Goal: Task Accomplishment & Management: Use online tool/utility

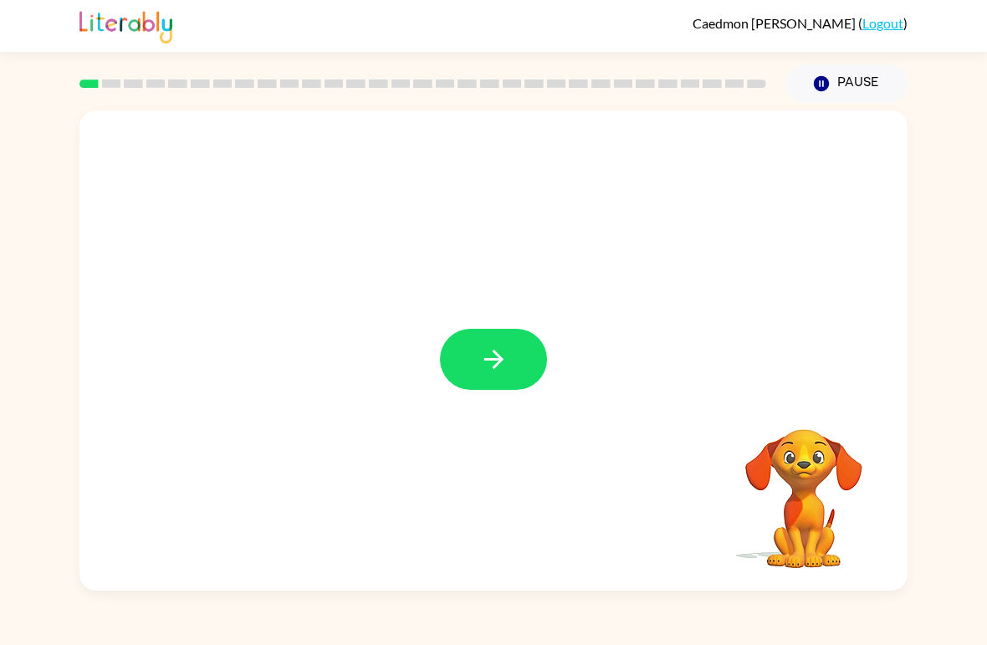
click at [502, 358] on icon "button" at bounding box center [493, 359] width 19 height 19
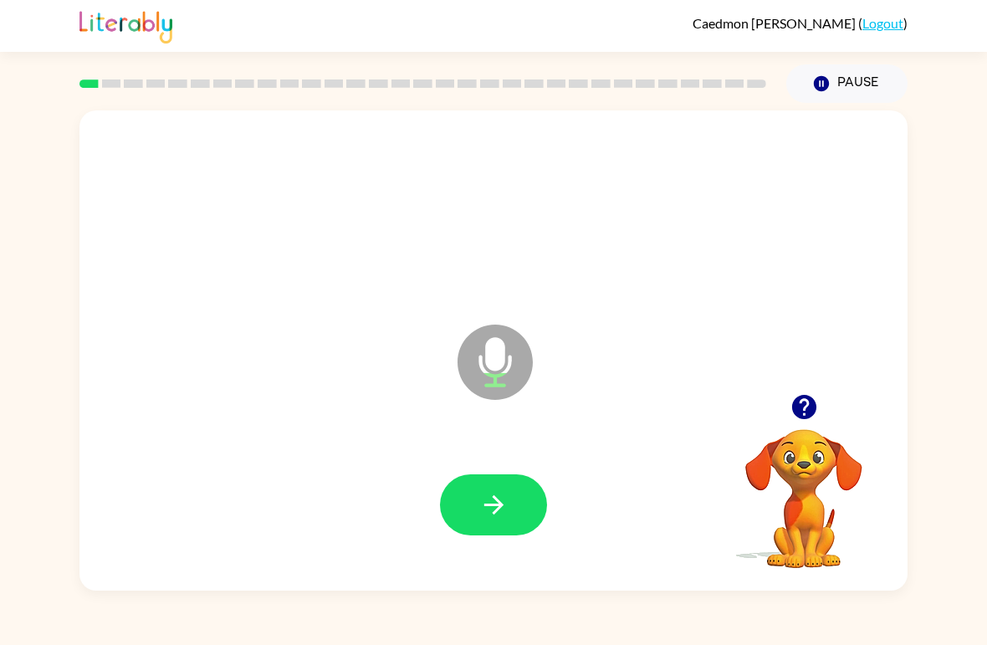
click at [491, 514] on icon "button" at bounding box center [493, 504] width 29 height 29
click at [513, 499] on button "button" at bounding box center [493, 504] width 107 height 61
click at [524, 516] on button "button" at bounding box center [493, 504] width 107 height 61
click at [539, 495] on button "button" at bounding box center [493, 504] width 107 height 61
click at [476, 504] on button "button" at bounding box center [493, 504] width 107 height 61
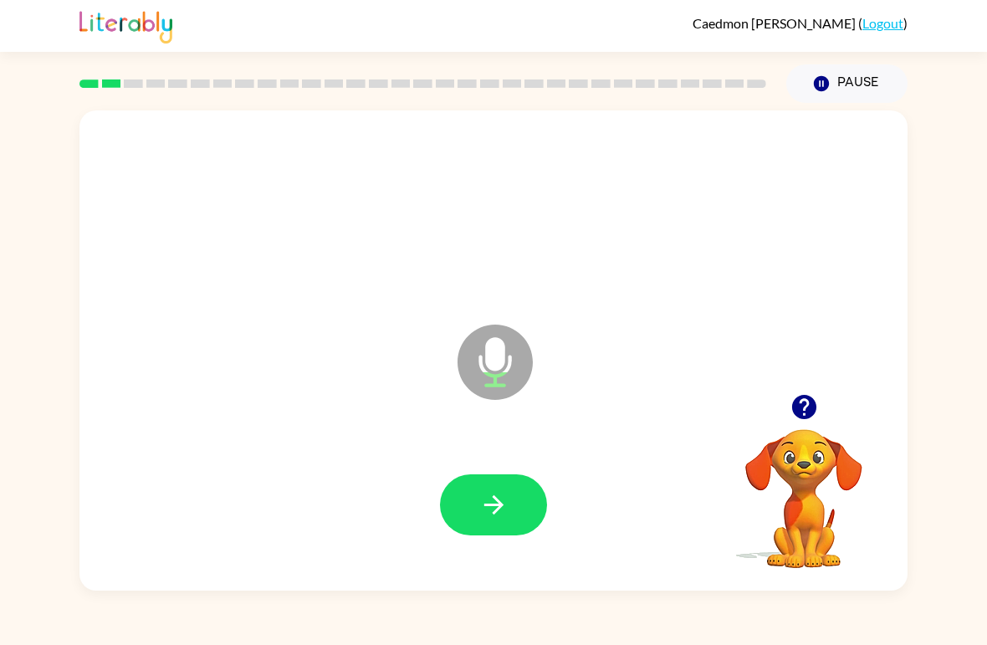
click at [502, 510] on icon "button" at bounding box center [493, 504] width 29 height 29
click at [502, 505] on icon "button" at bounding box center [493, 504] width 19 height 19
click at [484, 508] on icon "button" at bounding box center [493, 504] width 29 height 29
click at [534, 497] on button "button" at bounding box center [493, 504] width 107 height 61
click at [505, 503] on icon "button" at bounding box center [493, 504] width 29 height 29
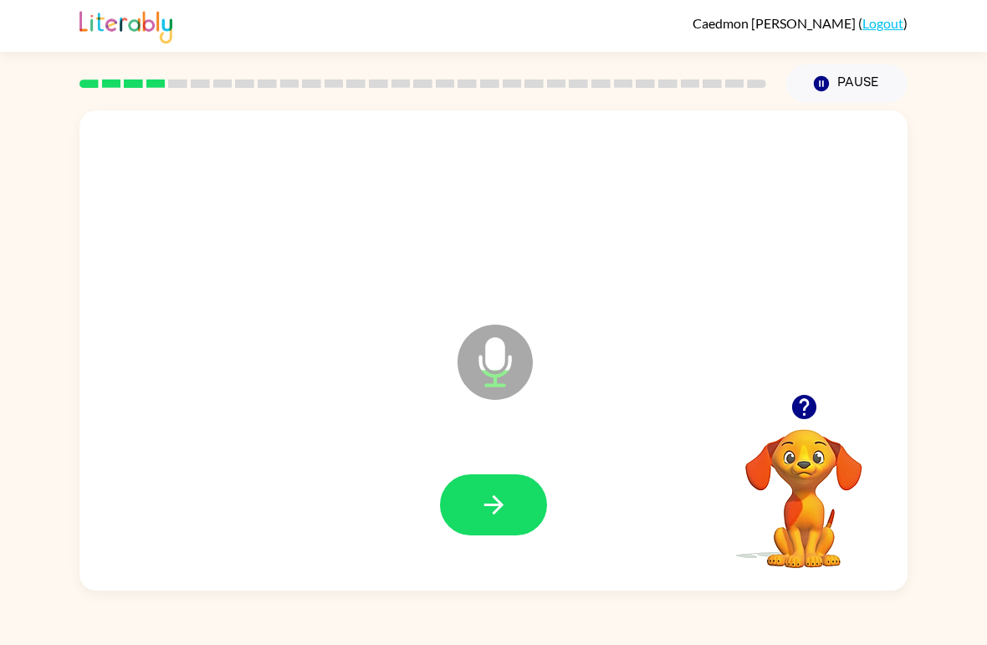
click at [510, 480] on button "button" at bounding box center [493, 504] width 107 height 61
click at [492, 508] on icon "button" at bounding box center [493, 504] width 29 height 29
click at [502, 516] on icon "button" at bounding box center [493, 504] width 29 height 29
click at [497, 502] on icon "button" at bounding box center [493, 504] width 19 height 19
click at [459, 542] on div at bounding box center [493, 506] width 795 height 138
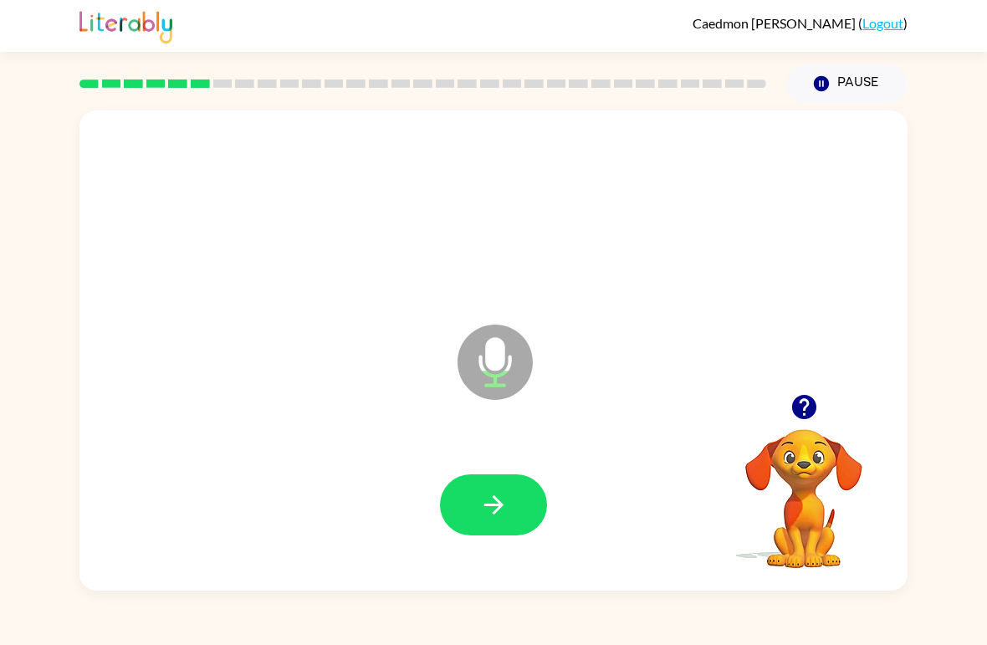
click at [458, 542] on div at bounding box center [493, 506] width 795 height 138
click at [477, 484] on button "button" at bounding box center [493, 504] width 107 height 61
click at [499, 520] on icon "button" at bounding box center [493, 504] width 29 height 29
click at [481, 471] on div at bounding box center [493, 506] width 795 height 138
click at [534, 500] on button "button" at bounding box center [493, 504] width 107 height 61
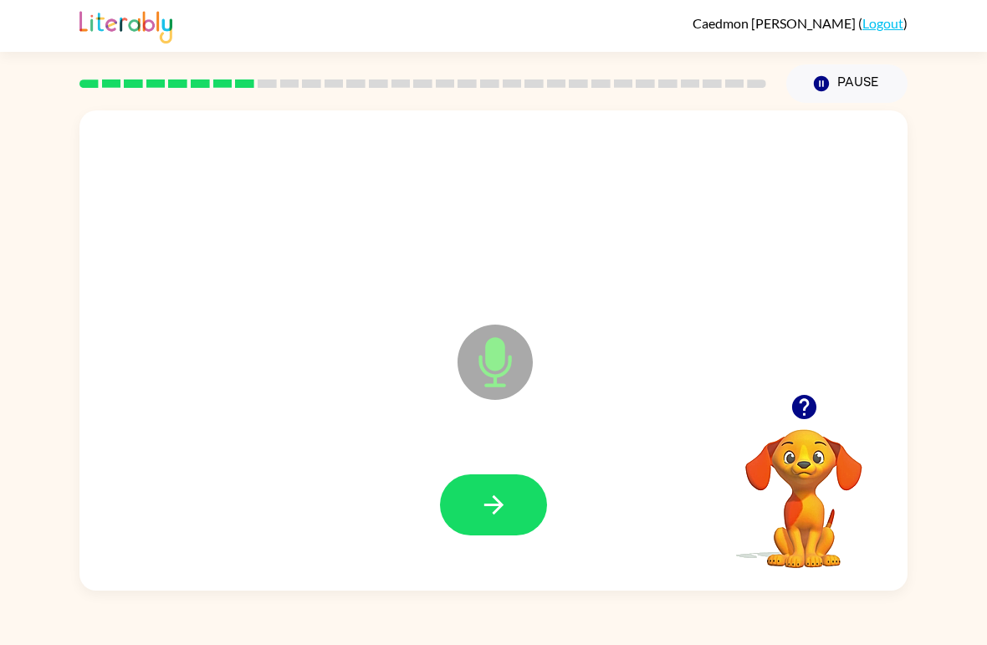
click at [509, 491] on button "button" at bounding box center [493, 504] width 107 height 61
click at [504, 484] on button "button" at bounding box center [493, 504] width 107 height 61
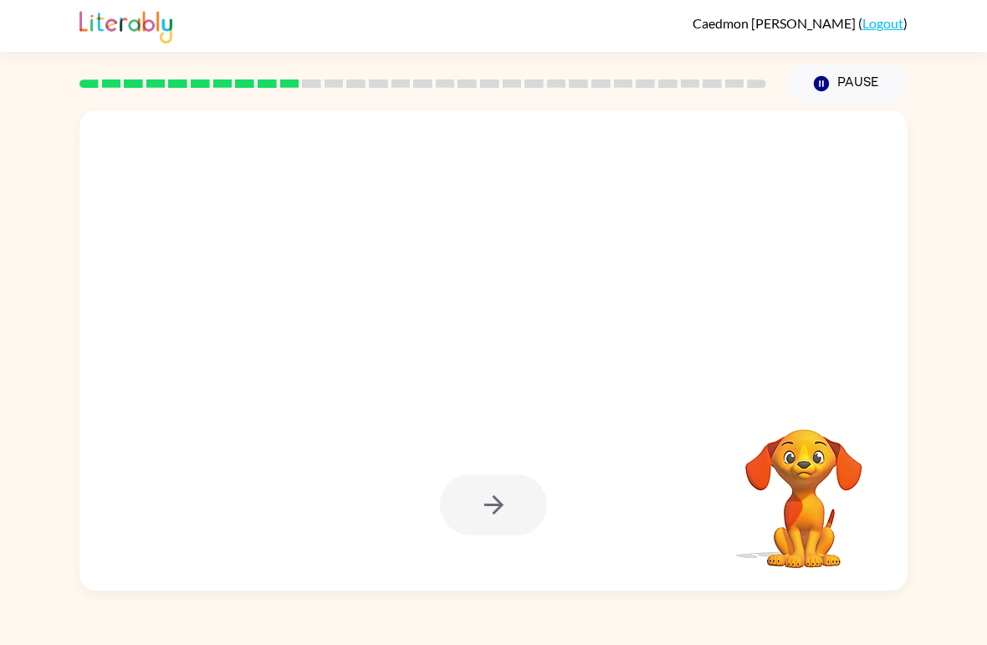
click at [498, 533] on div at bounding box center [493, 504] width 107 height 61
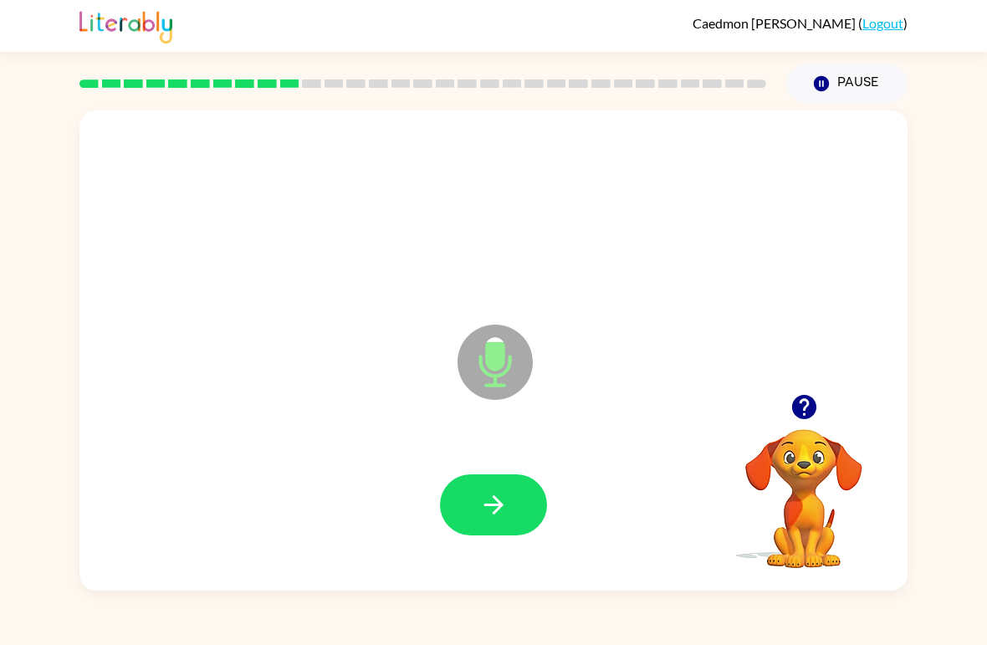
click at [522, 515] on button "button" at bounding box center [493, 504] width 107 height 61
click at [520, 512] on button "button" at bounding box center [493, 504] width 107 height 61
click at [527, 510] on button "button" at bounding box center [493, 504] width 107 height 61
click at [516, 501] on button "button" at bounding box center [493, 504] width 107 height 61
click at [533, 494] on button "button" at bounding box center [493, 504] width 107 height 61
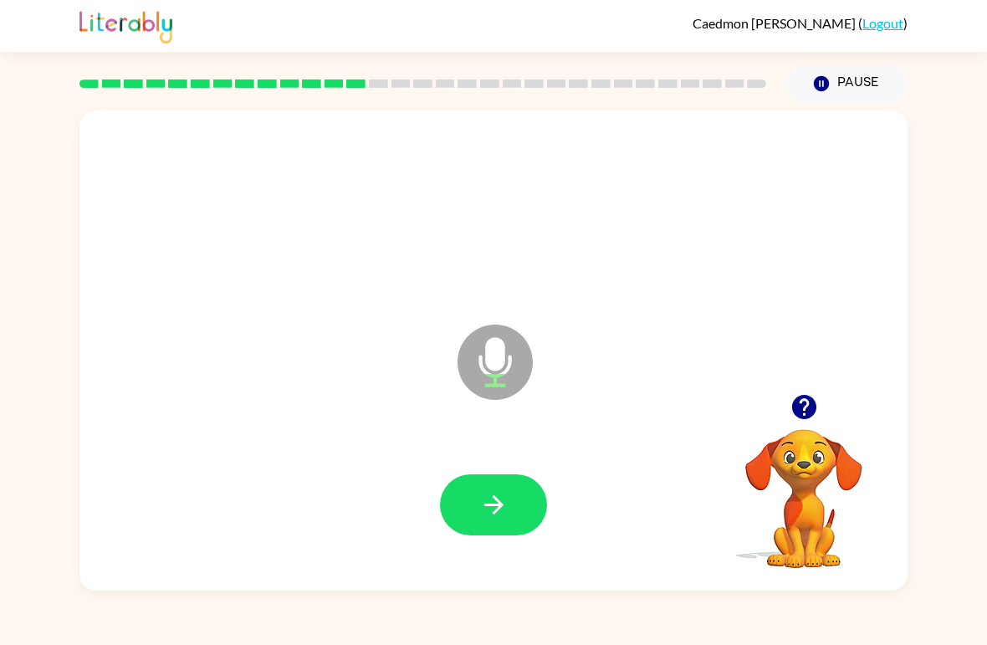
click at [507, 492] on icon "button" at bounding box center [493, 504] width 29 height 29
click at [505, 512] on icon "button" at bounding box center [493, 504] width 29 height 29
click at [505, 513] on icon "button" at bounding box center [493, 504] width 29 height 29
click at [504, 508] on icon "button" at bounding box center [493, 504] width 29 height 29
click at [523, 531] on button "button" at bounding box center [493, 504] width 107 height 61
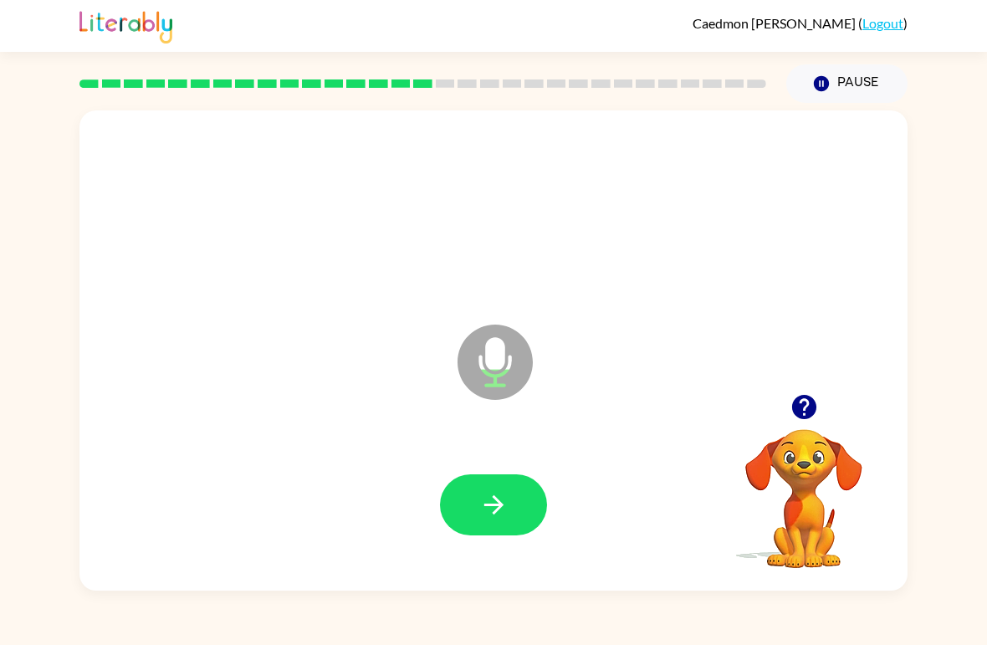
click at [495, 520] on icon "button" at bounding box center [493, 504] width 29 height 29
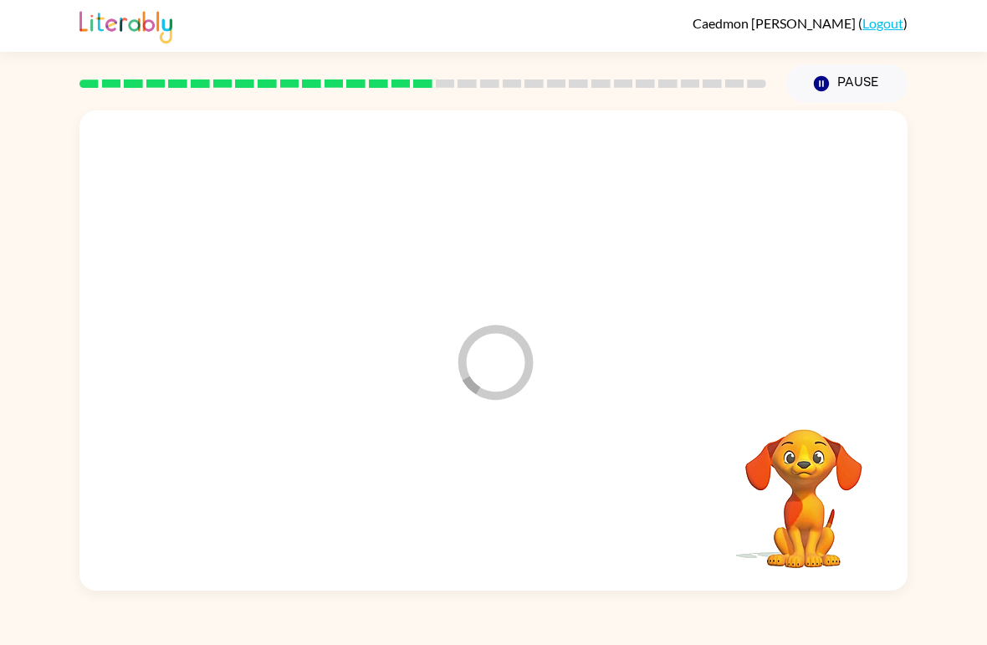
click at [494, 519] on div at bounding box center [493, 506] width 795 height 138
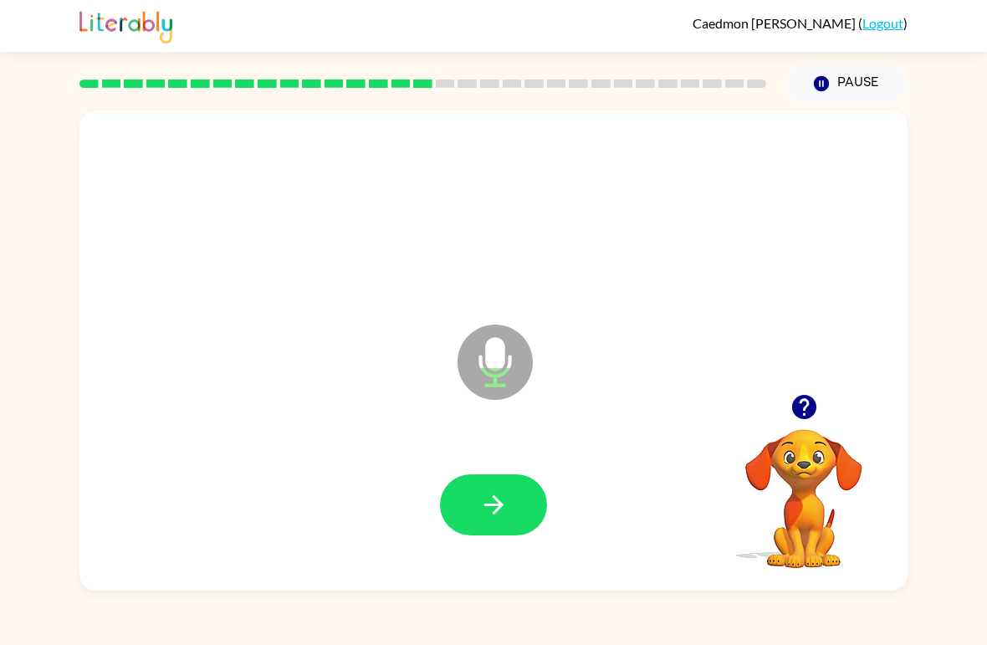
click at [504, 504] on icon "button" at bounding box center [493, 504] width 29 height 29
click at [510, 490] on button "button" at bounding box center [493, 504] width 107 height 61
click at [484, 490] on button "button" at bounding box center [493, 504] width 107 height 61
click at [495, 490] on button "button" at bounding box center [493, 504] width 107 height 61
click at [527, 500] on button "button" at bounding box center [493, 504] width 107 height 61
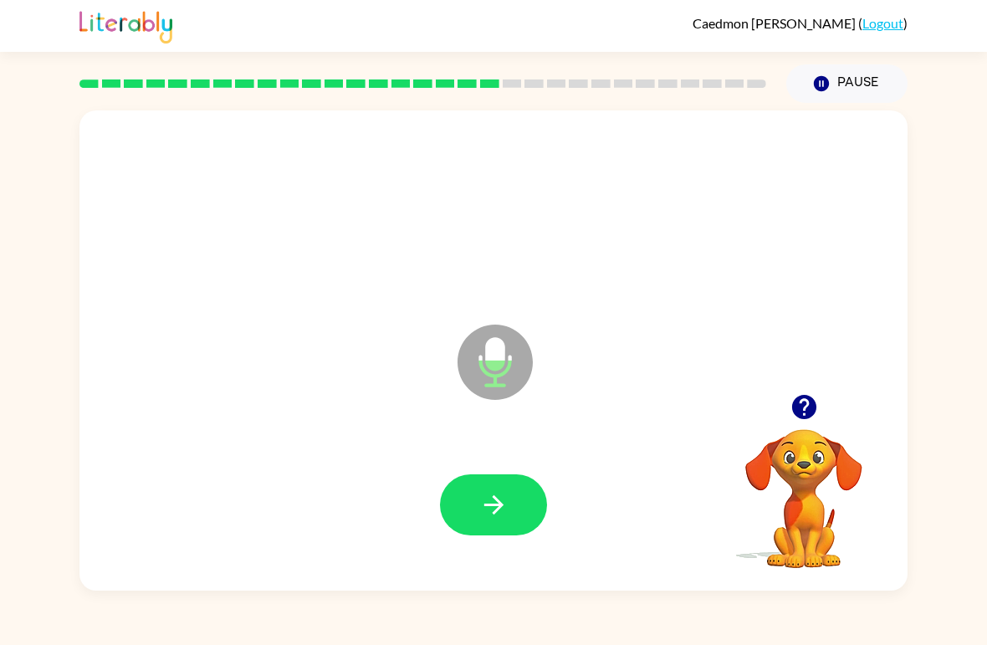
click at [483, 512] on icon "button" at bounding box center [493, 504] width 29 height 29
click at [510, 518] on button "button" at bounding box center [493, 504] width 107 height 61
click at [521, 495] on button "button" at bounding box center [493, 504] width 107 height 61
click at [512, 500] on button "button" at bounding box center [493, 504] width 107 height 61
click at [500, 498] on icon "button" at bounding box center [493, 504] width 29 height 29
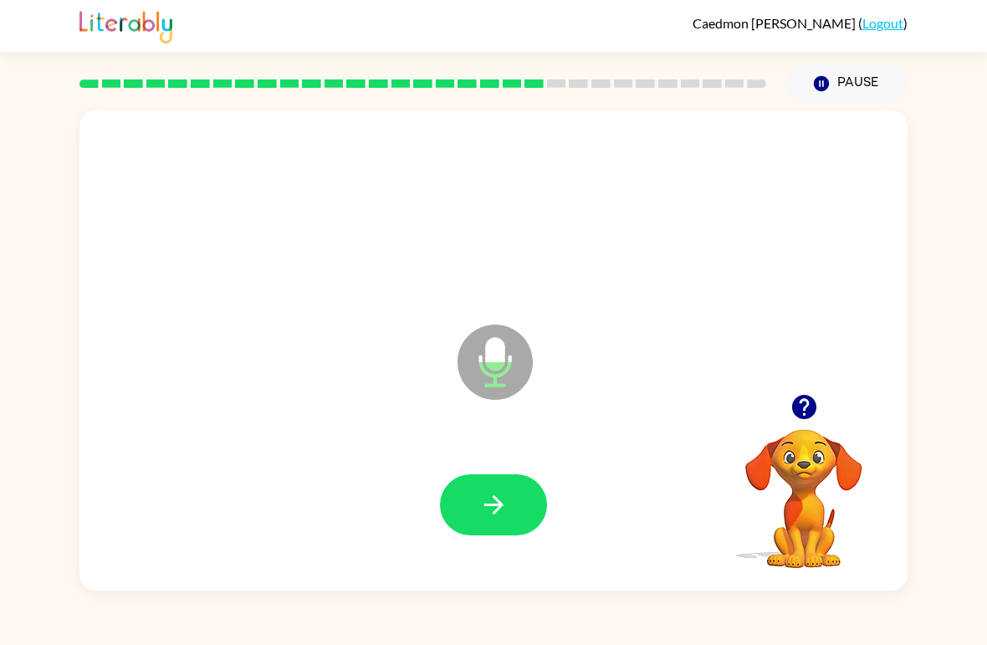
click at [516, 495] on button "button" at bounding box center [493, 504] width 107 height 61
click at [500, 519] on icon "button" at bounding box center [493, 504] width 29 height 29
click at [504, 531] on button "button" at bounding box center [493, 504] width 107 height 61
click at [517, 507] on button "button" at bounding box center [493, 504] width 107 height 61
click at [528, 499] on button "button" at bounding box center [493, 504] width 107 height 61
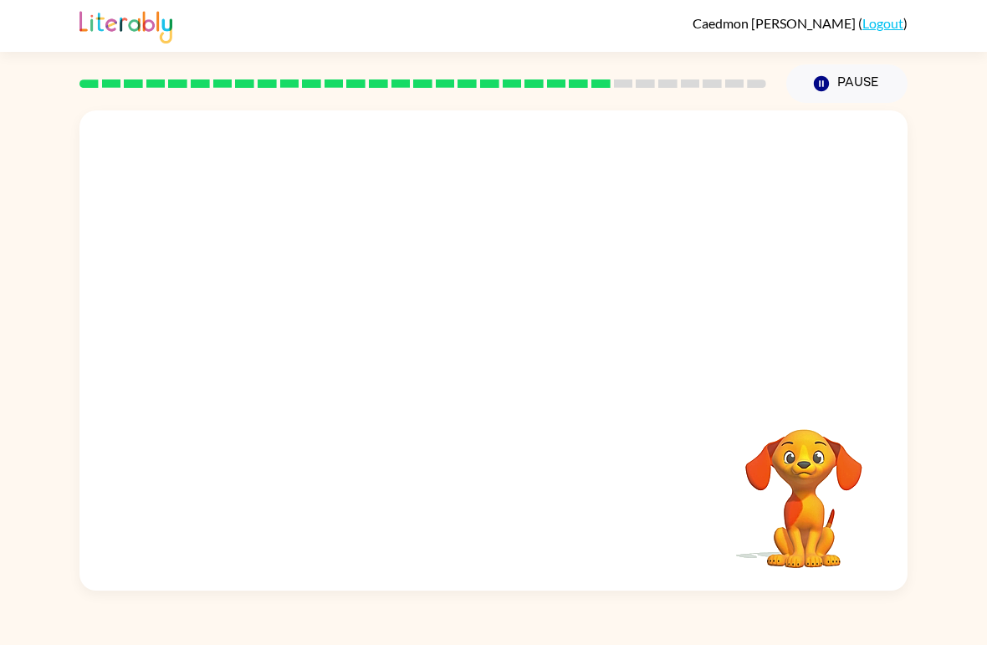
click at [504, 531] on div at bounding box center [493, 506] width 795 height 138
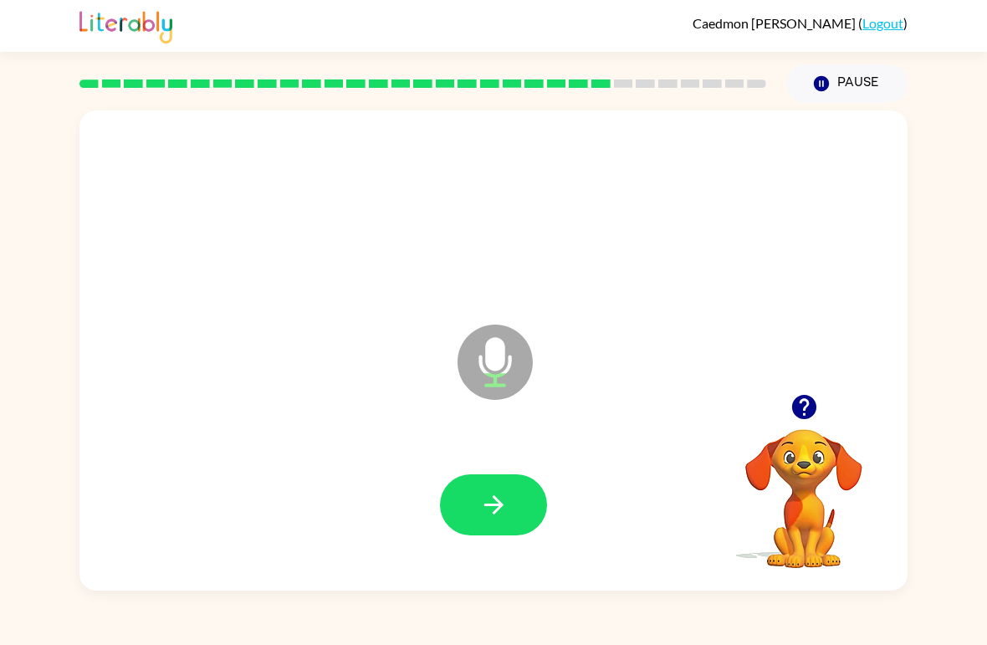
click at [505, 506] on icon "button" at bounding box center [493, 504] width 29 height 29
click at [512, 497] on button "button" at bounding box center [493, 504] width 107 height 61
click at [520, 521] on button "button" at bounding box center [493, 504] width 107 height 61
click at [515, 484] on button "button" at bounding box center [493, 504] width 107 height 61
click at [513, 509] on button "button" at bounding box center [493, 504] width 107 height 61
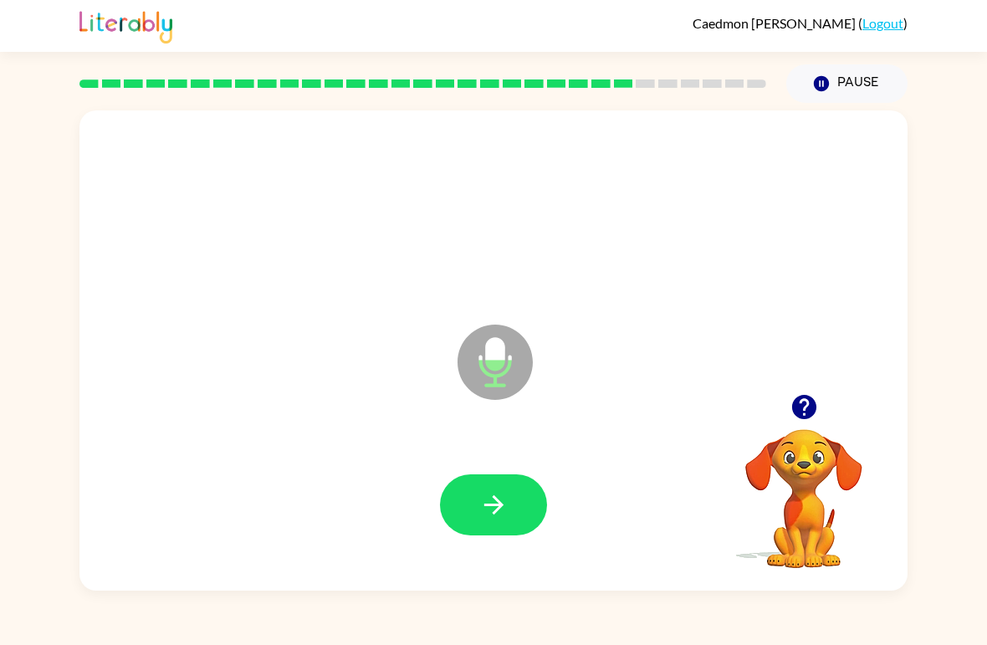
click at [512, 509] on div at bounding box center [493, 504] width 107 height 61
click at [505, 505] on icon "button" at bounding box center [493, 504] width 29 height 29
click at [516, 498] on button "button" at bounding box center [493, 504] width 107 height 61
click at [496, 520] on icon "button" at bounding box center [493, 504] width 29 height 29
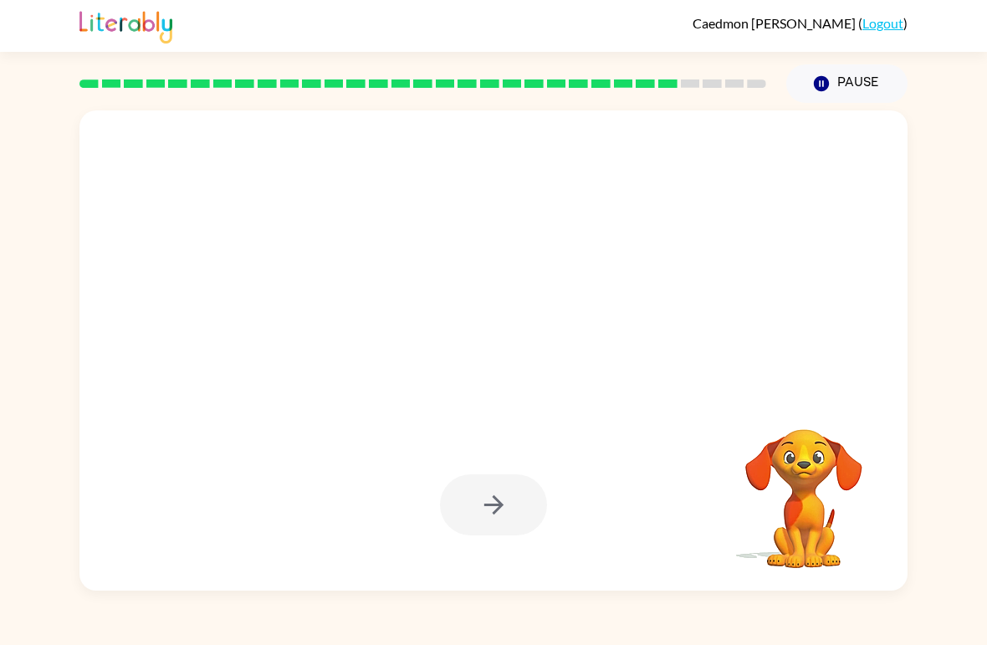
click at [506, 526] on div at bounding box center [493, 504] width 107 height 61
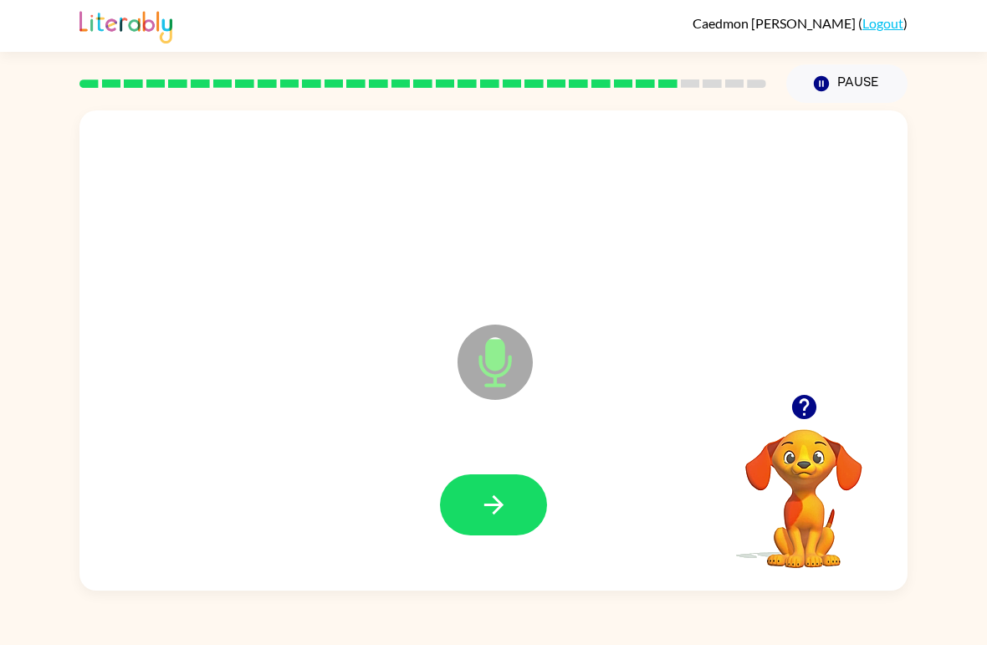
click at [524, 501] on button "button" at bounding box center [493, 504] width 107 height 61
click at [539, 496] on button "button" at bounding box center [493, 504] width 107 height 61
click at [514, 504] on button "button" at bounding box center [493, 504] width 107 height 61
click at [519, 515] on button "button" at bounding box center [493, 504] width 107 height 61
click at [516, 500] on button "button" at bounding box center [493, 504] width 107 height 61
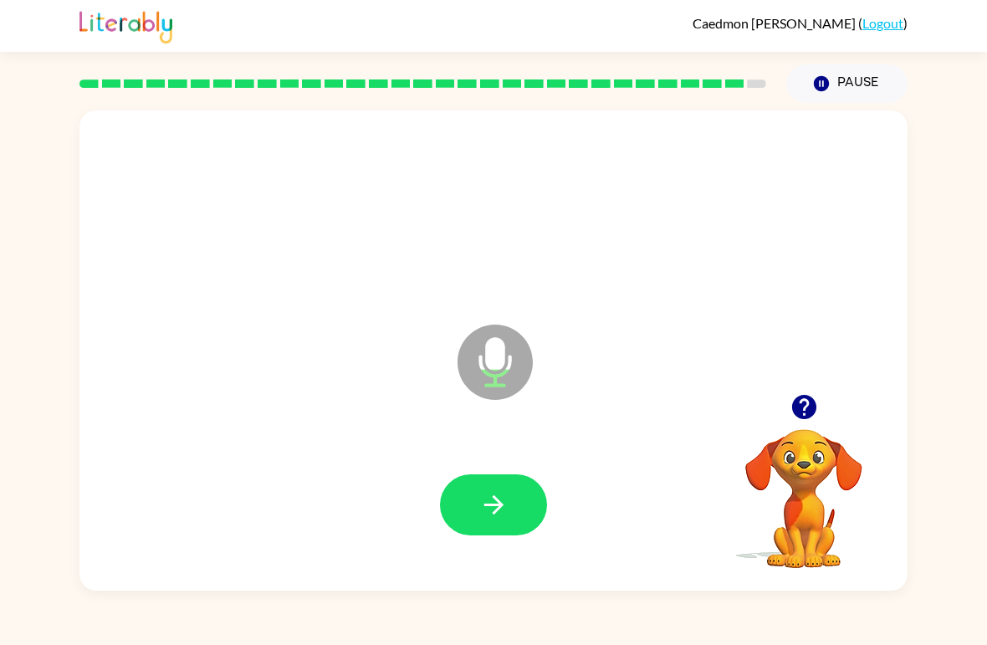
click at [524, 518] on button "button" at bounding box center [493, 504] width 107 height 61
click at [515, 509] on button "button" at bounding box center [493, 504] width 107 height 61
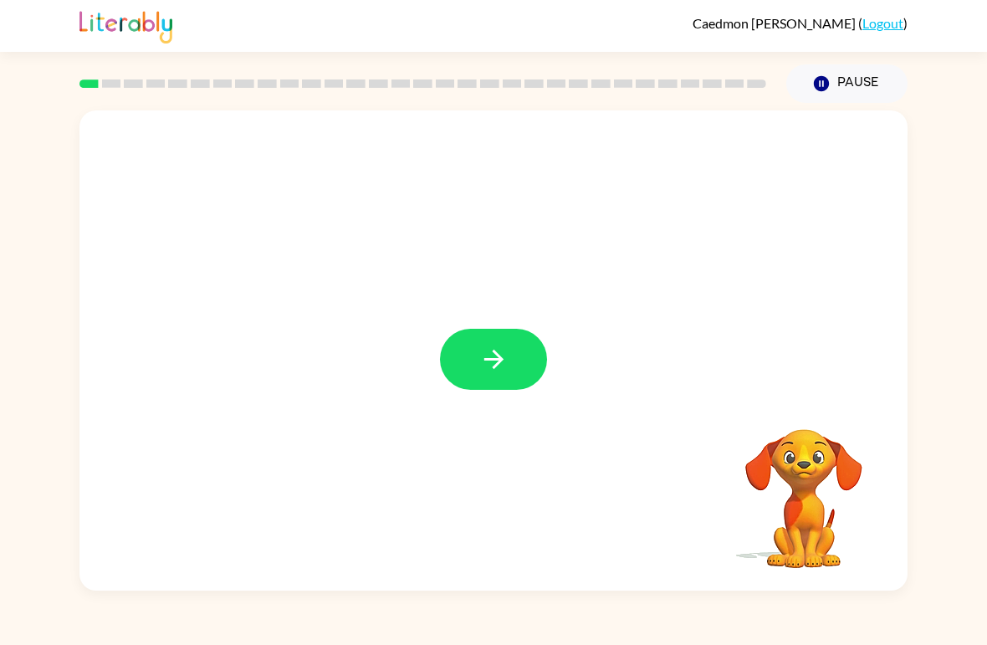
click at [508, 357] on icon "button" at bounding box center [493, 359] width 29 height 29
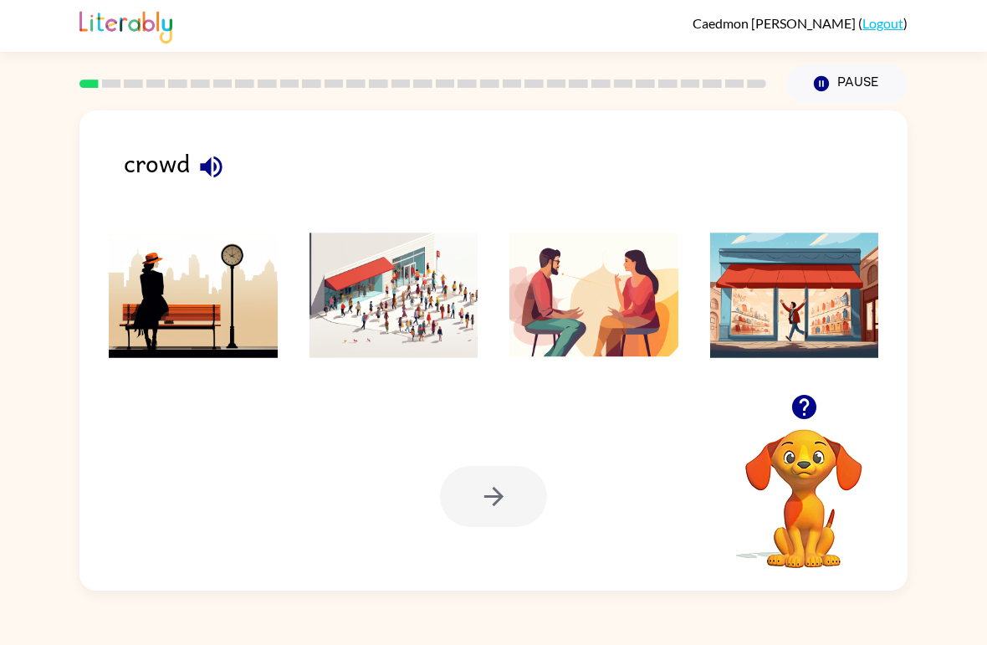
click at [206, 167] on icon "button" at bounding box center [211, 167] width 22 height 22
click at [211, 168] on icon "button" at bounding box center [211, 167] width 22 height 22
click at [370, 321] on img at bounding box center [394, 296] width 169 height 126
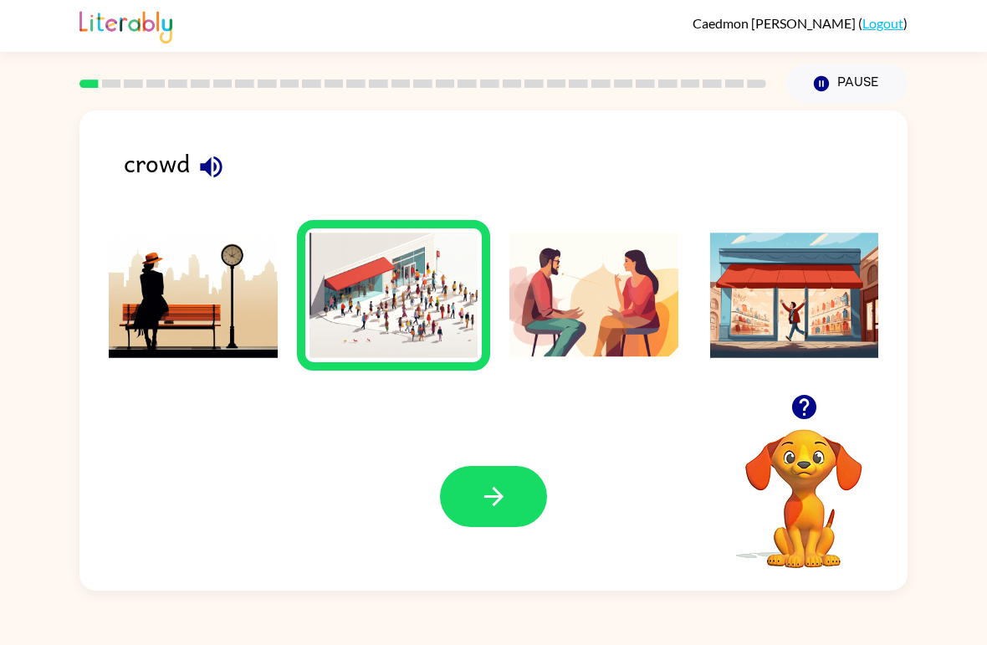
click at [486, 463] on div "Your browser must support playing .mp4 files to use Literably. Please try using…" at bounding box center [493, 496] width 828 height 188
click at [490, 500] on icon "button" at bounding box center [493, 496] width 29 height 29
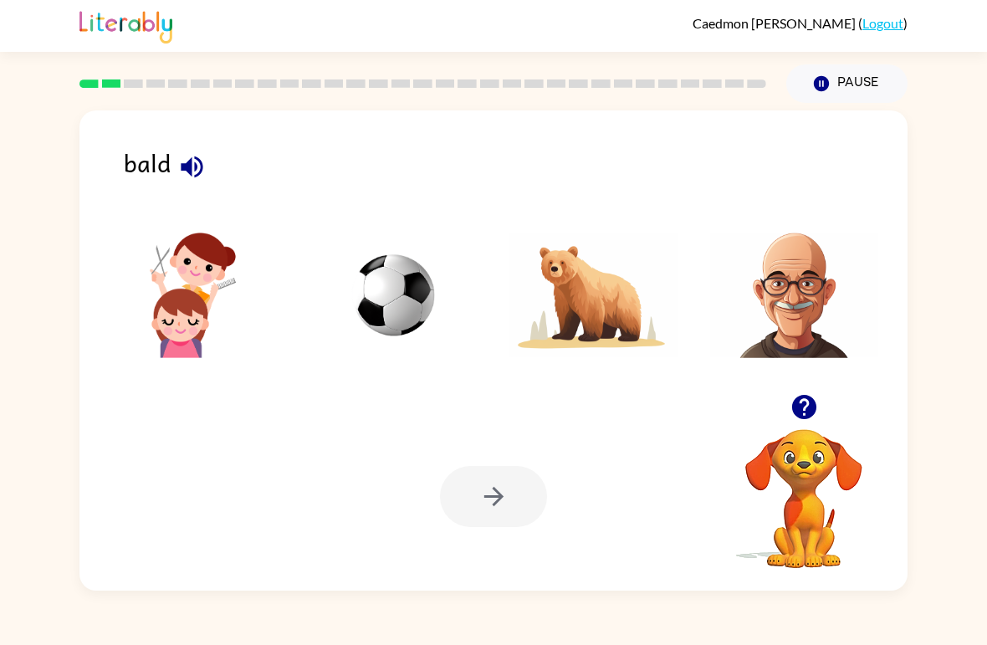
click at [179, 163] on icon "button" at bounding box center [191, 166] width 29 height 29
click at [603, 323] on img at bounding box center [594, 296] width 169 height 126
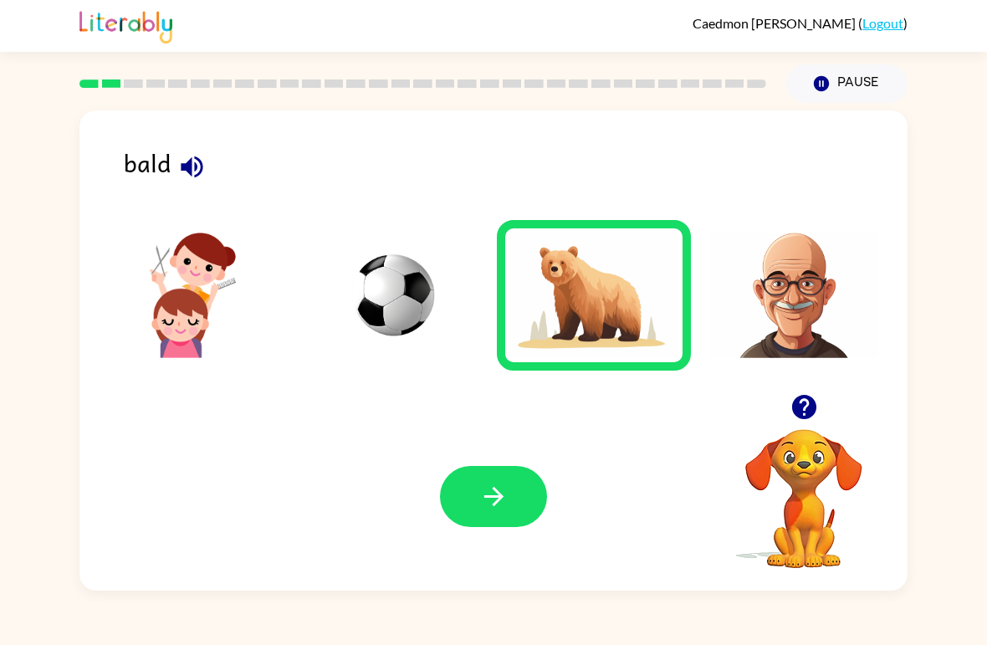
click at [811, 335] on img at bounding box center [794, 296] width 169 height 126
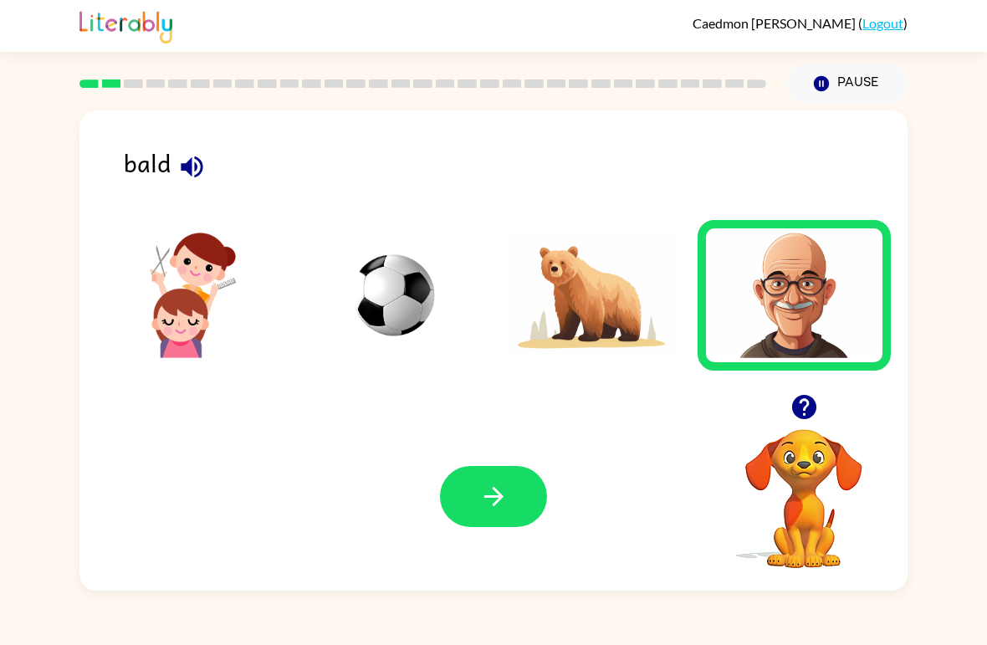
click at [481, 508] on icon "button" at bounding box center [493, 496] width 29 height 29
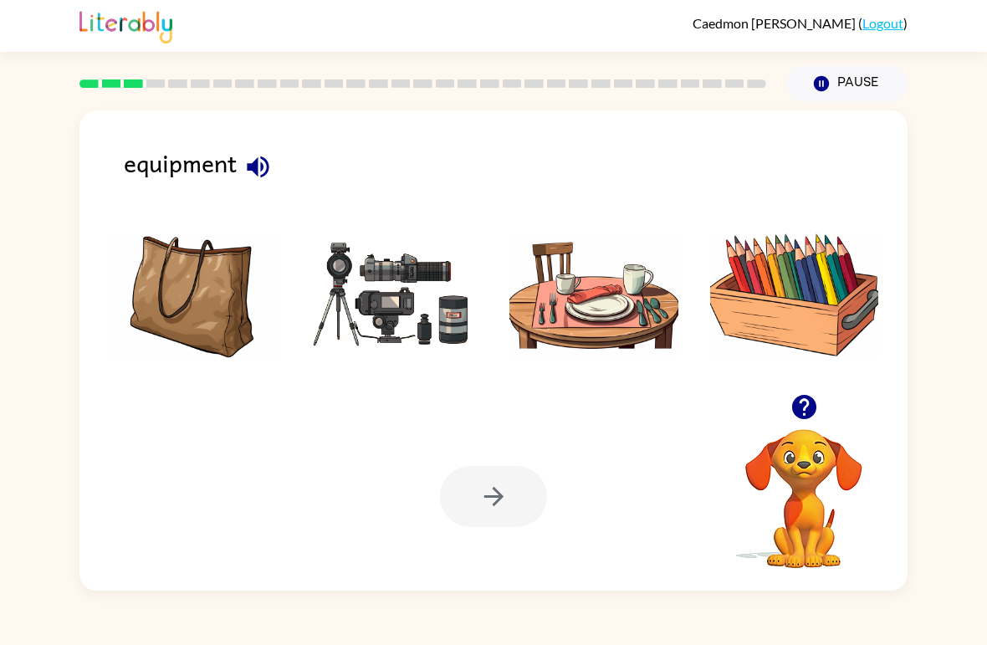
click at [269, 177] on icon "button" at bounding box center [258, 166] width 29 height 29
click at [395, 279] on img at bounding box center [394, 296] width 169 height 126
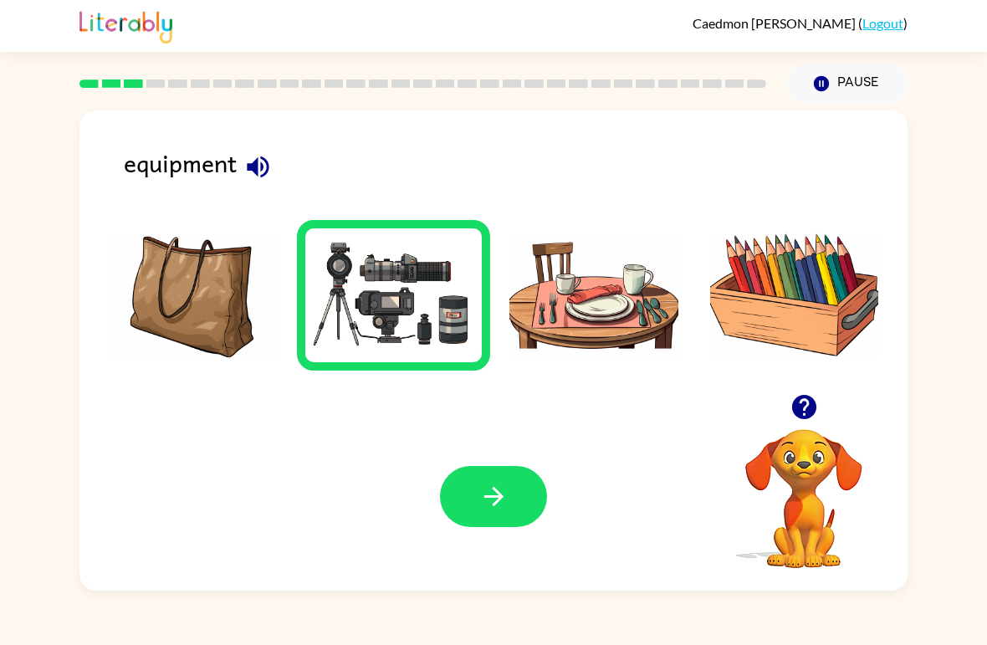
click at [513, 512] on button "button" at bounding box center [493, 496] width 107 height 61
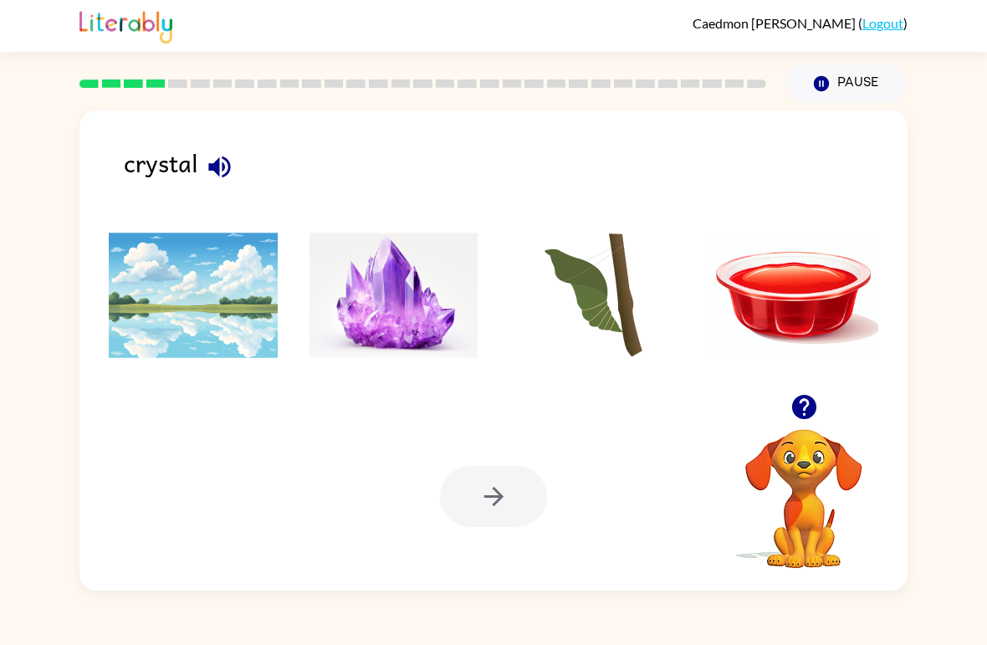
click at [230, 161] on icon "button" at bounding box center [219, 166] width 29 height 29
click at [402, 312] on img at bounding box center [394, 296] width 169 height 126
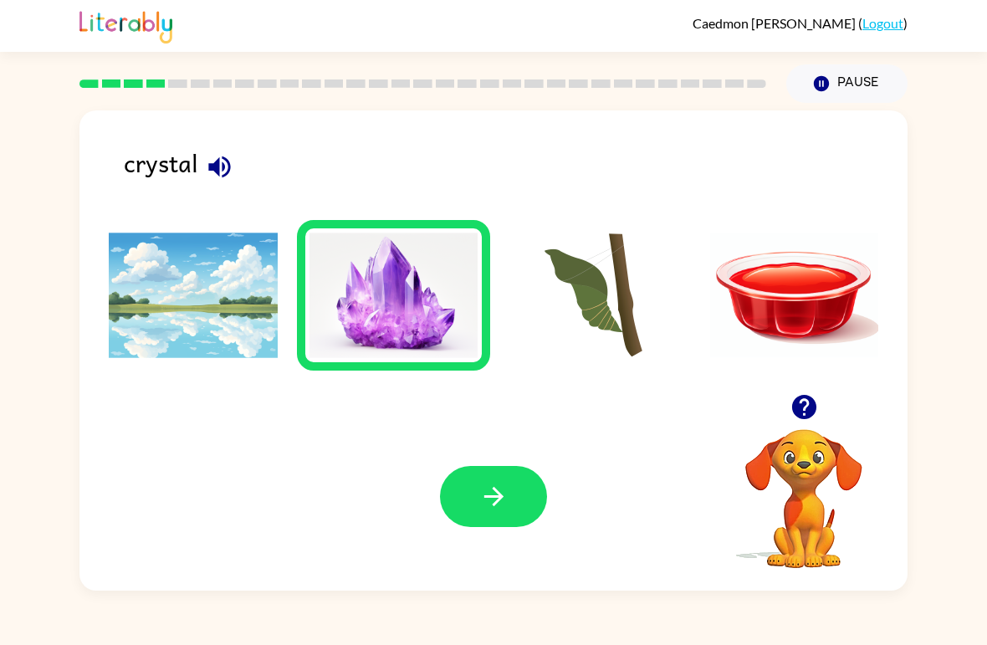
click at [490, 517] on button "button" at bounding box center [493, 496] width 107 height 61
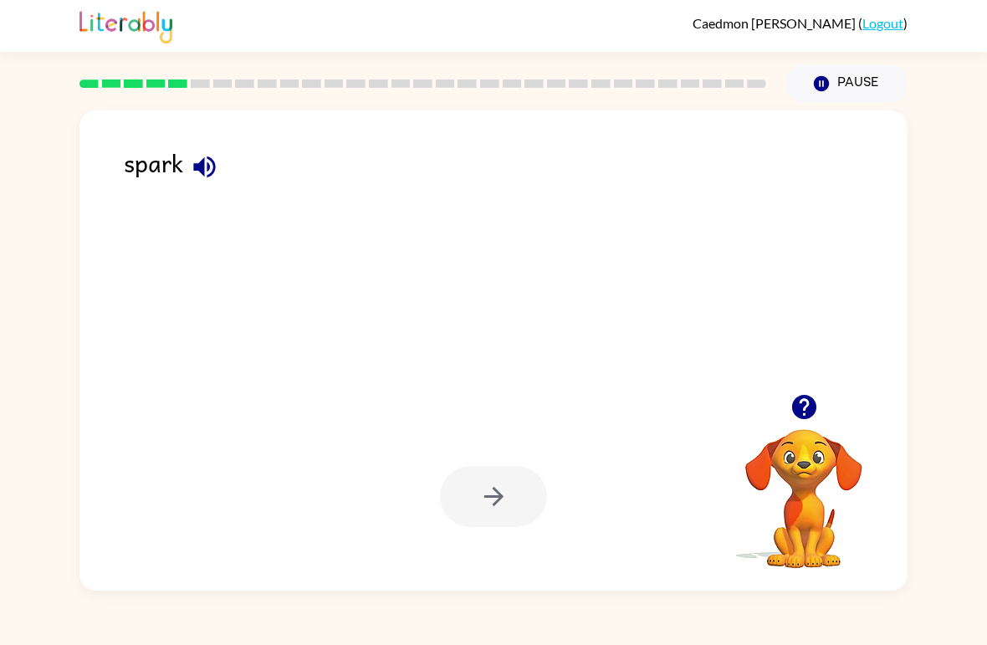
click at [220, 151] on div "spark" at bounding box center [516, 171] width 784 height 54
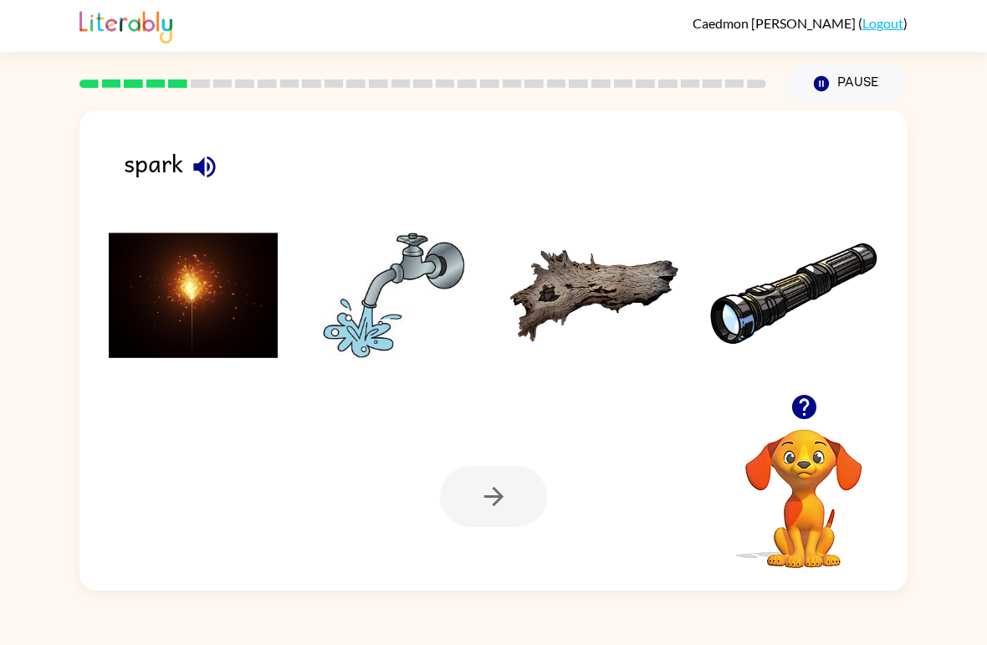
click at [208, 172] on icon "button" at bounding box center [204, 167] width 22 height 22
click at [191, 307] on img at bounding box center [193, 296] width 169 height 126
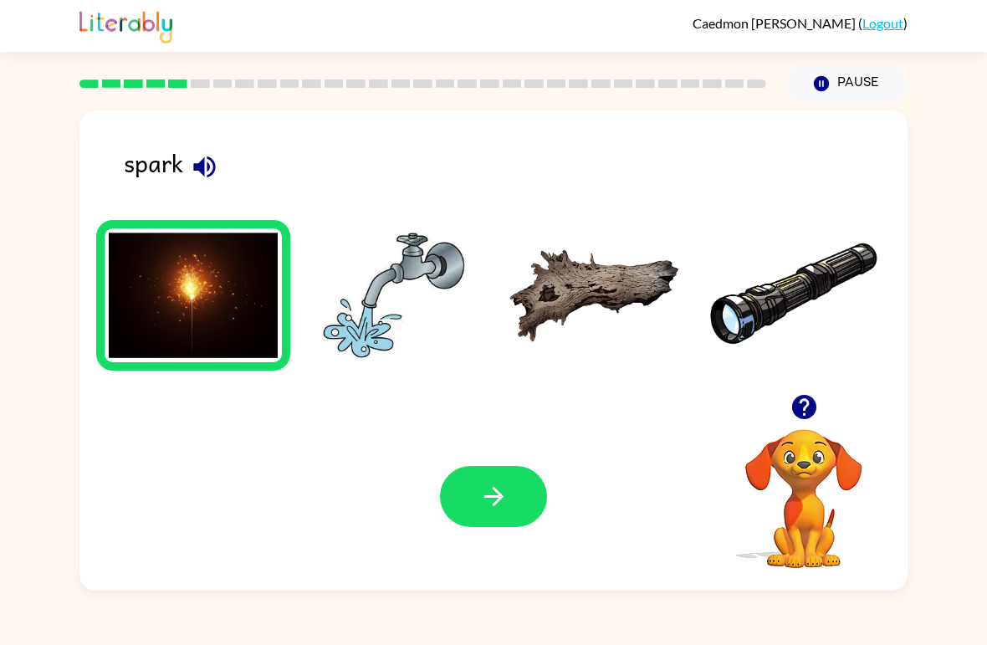
click at [501, 500] on icon "button" at bounding box center [493, 496] width 29 height 29
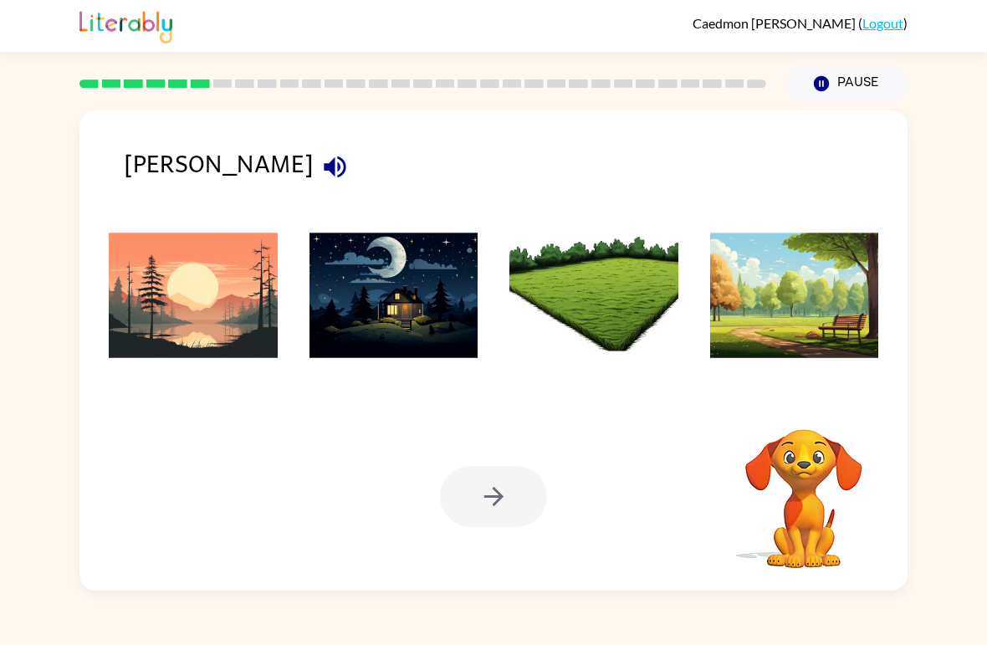
click at [216, 342] on img at bounding box center [193, 296] width 169 height 126
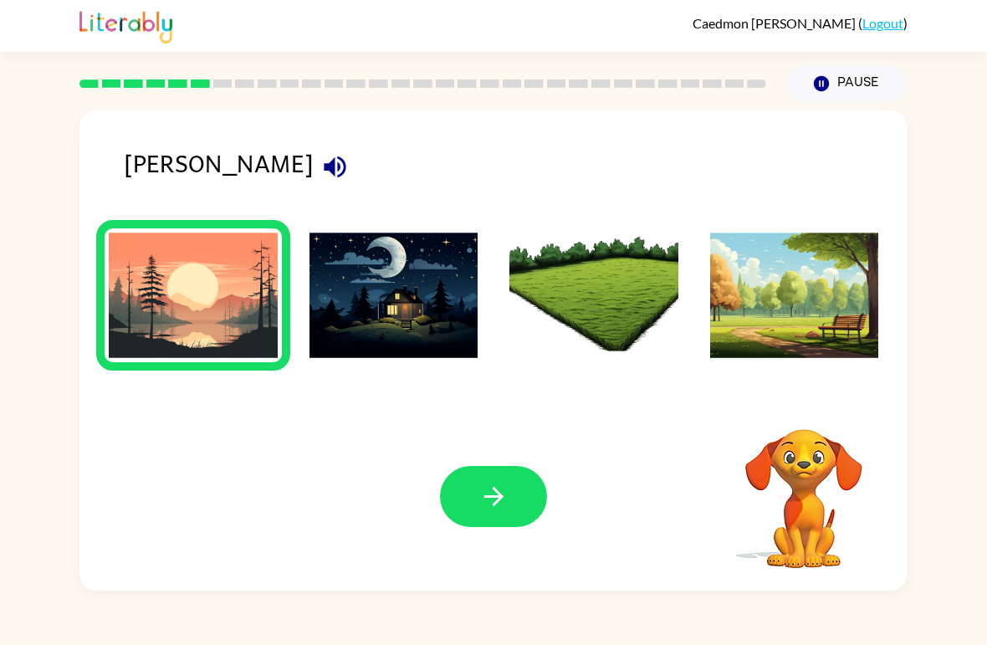
click at [517, 488] on button "button" at bounding box center [493, 496] width 107 height 61
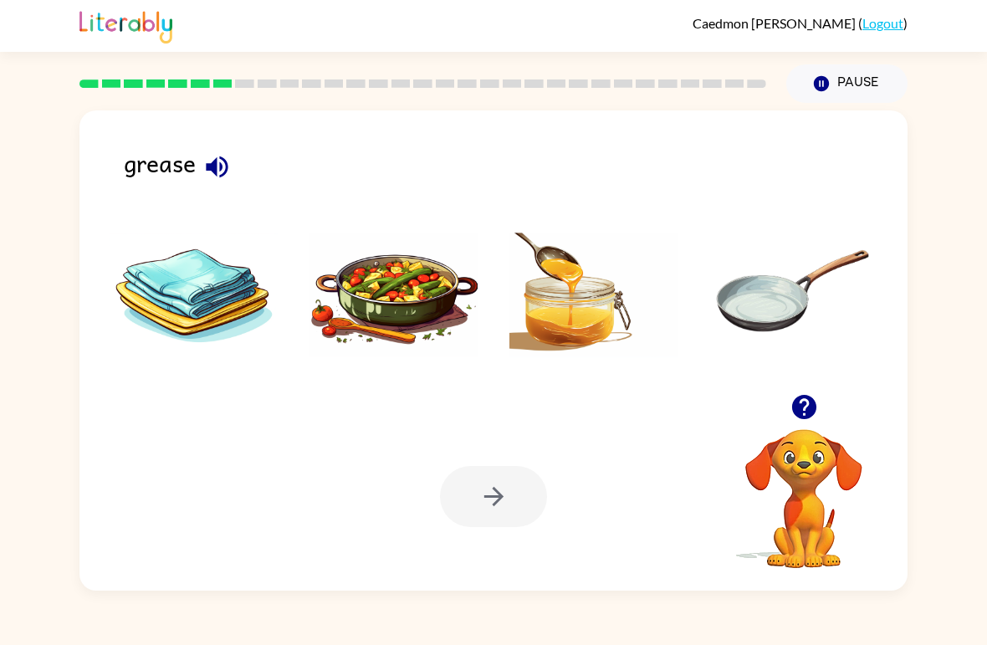
click at [228, 180] on icon "button" at bounding box center [217, 166] width 29 height 29
click at [418, 318] on img at bounding box center [394, 296] width 169 height 126
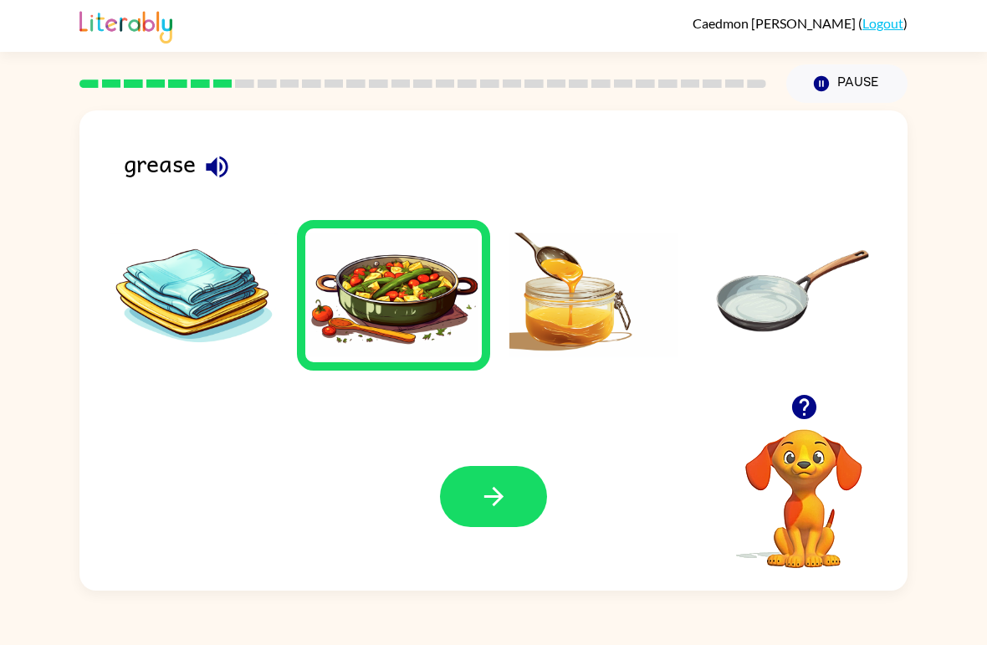
click at [506, 510] on icon "button" at bounding box center [493, 496] width 29 height 29
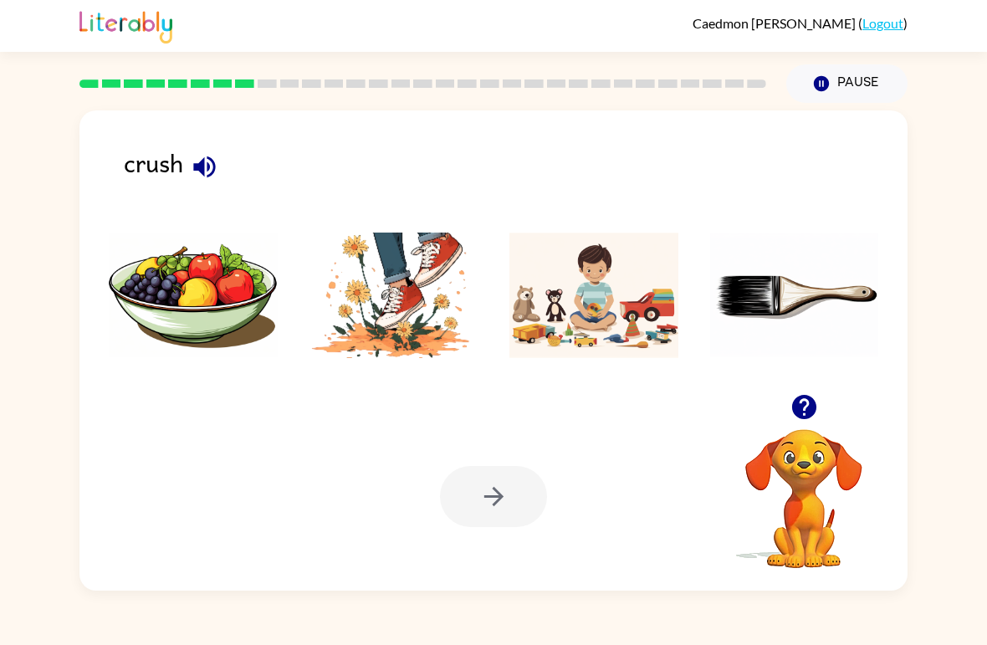
click at [428, 337] on img at bounding box center [394, 296] width 169 height 126
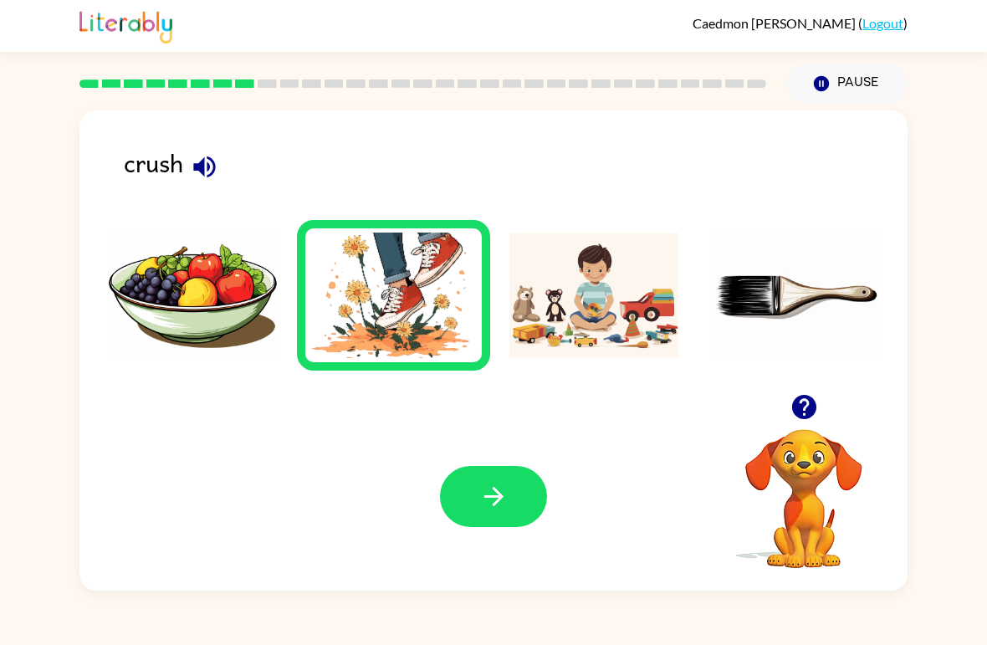
click at [494, 485] on icon "button" at bounding box center [493, 496] width 29 height 29
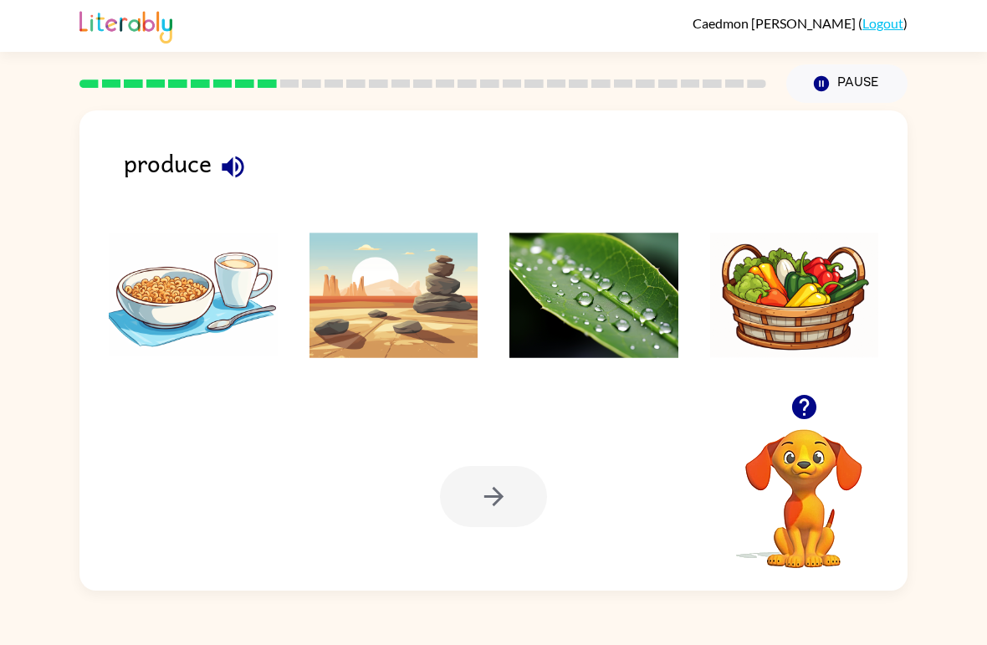
click at [810, 319] on img at bounding box center [794, 296] width 169 height 126
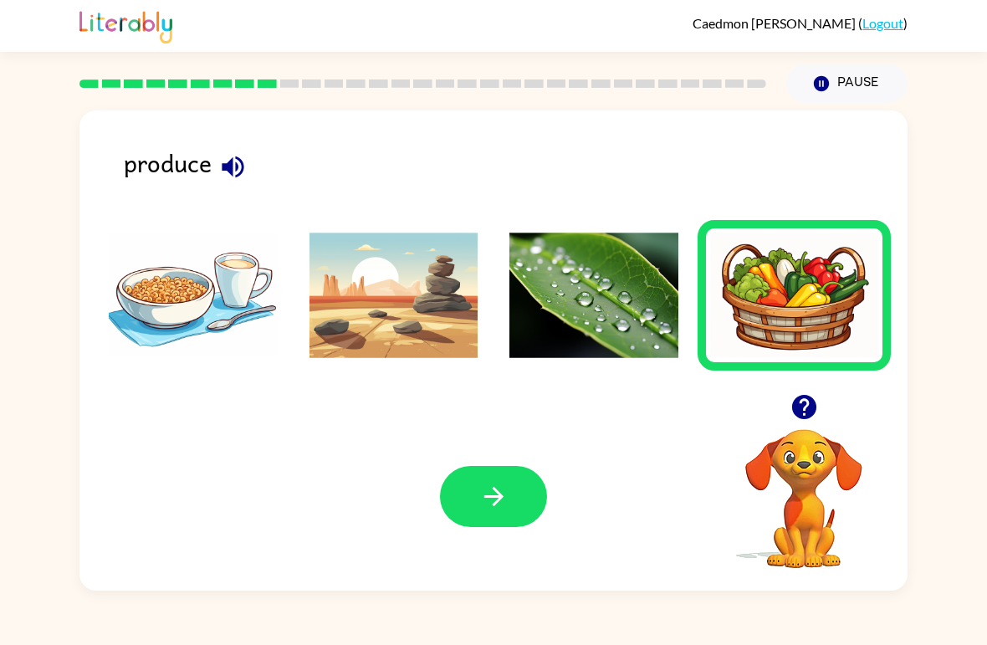
click at [509, 494] on button "button" at bounding box center [493, 496] width 107 height 61
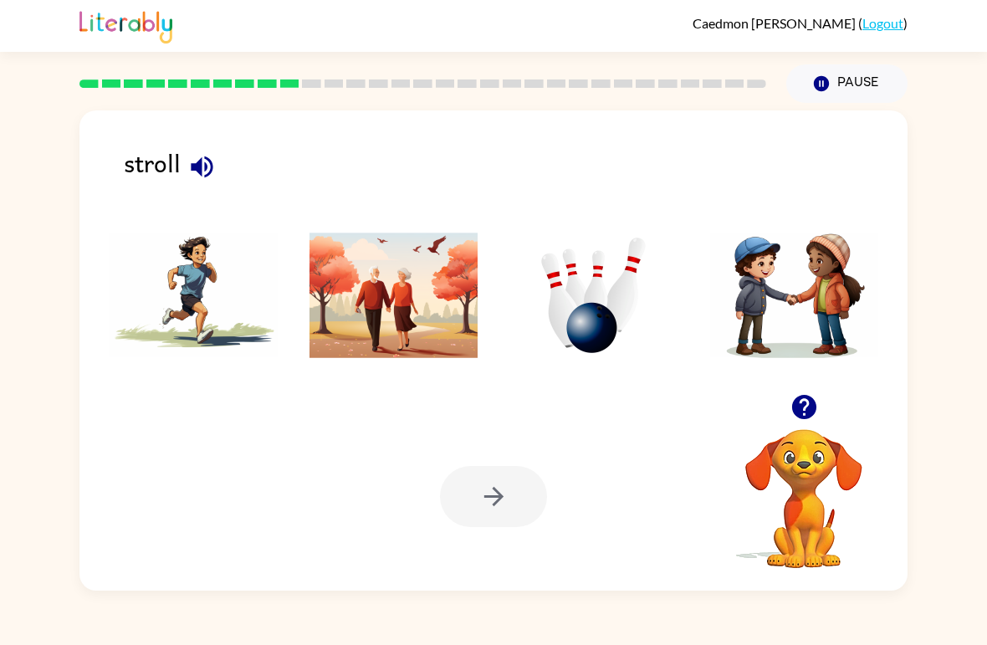
click at [197, 171] on icon "button" at bounding box center [202, 167] width 22 height 22
click at [404, 325] on img at bounding box center [394, 296] width 169 height 126
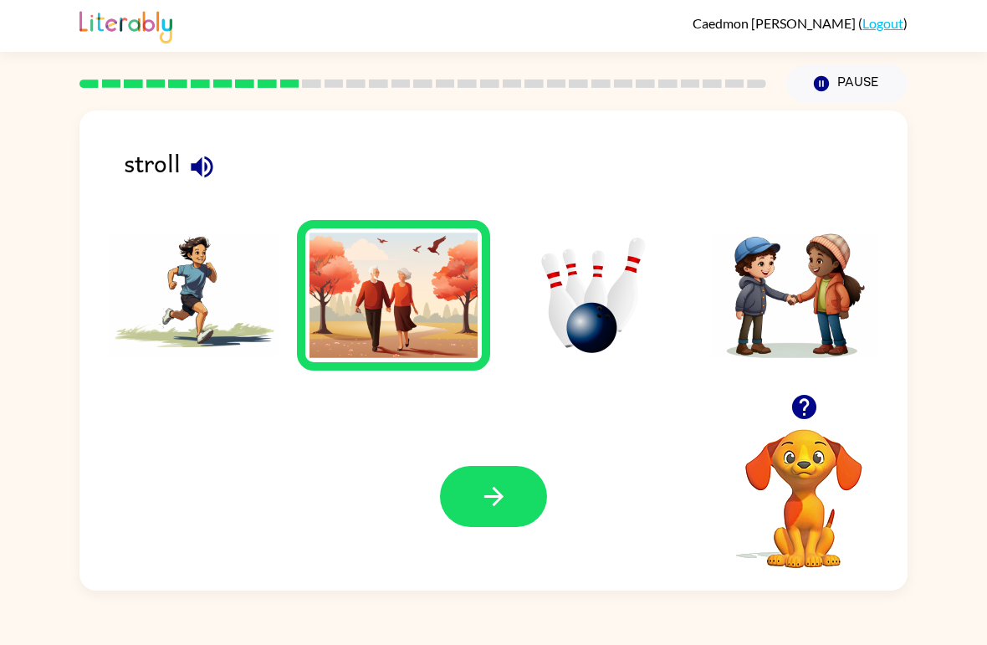
click at [510, 499] on button "button" at bounding box center [493, 496] width 107 height 61
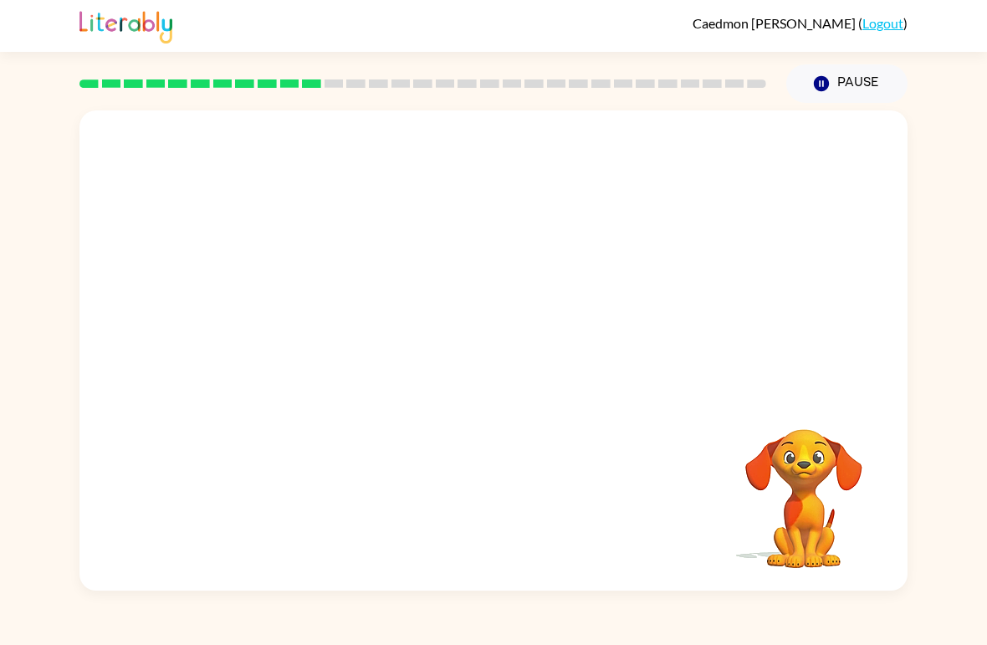
click at [299, 309] on video "Your browser must support playing .mp4 files to use Literably. Please try using…" at bounding box center [493, 252] width 828 height 284
click at [301, 317] on video "Your browser must support playing .mp4 files to use Literably. Please try using…" at bounding box center [493, 252] width 828 height 284
click at [301, 312] on video "Your browser must support playing .mp4 files to use Literably. Please try using…" at bounding box center [493, 252] width 828 height 284
click at [490, 344] on button "button" at bounding box center [493, 359] width 107 height 61
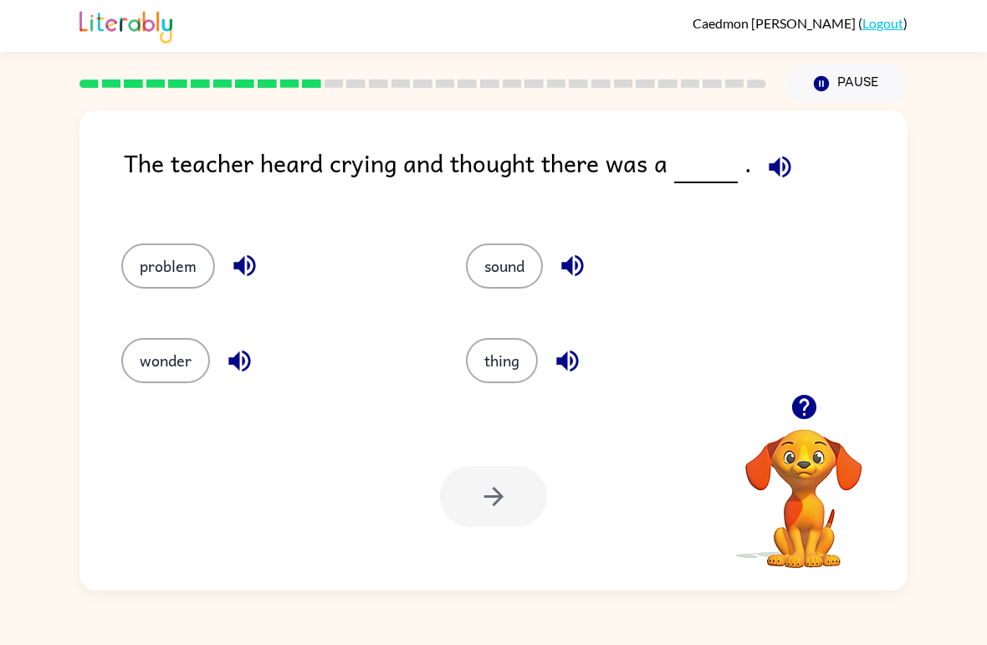
click at [497, 379] on button "thing" at bounding box center [502, 360] width 72 height 45
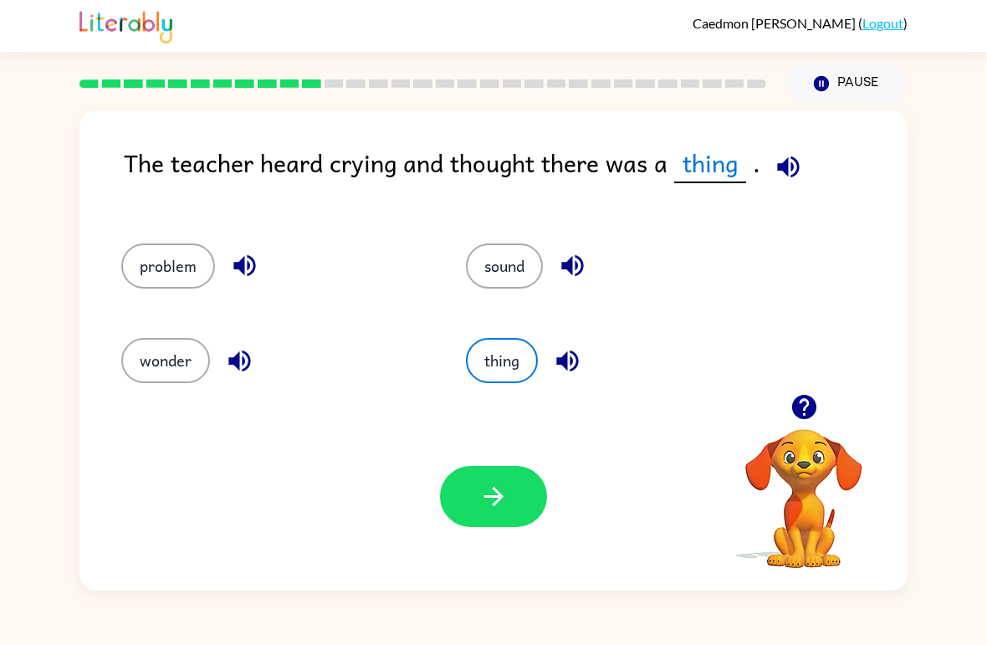
click at [493, 516] on button "button" at bounding box center [493, 496] width 107 height 61
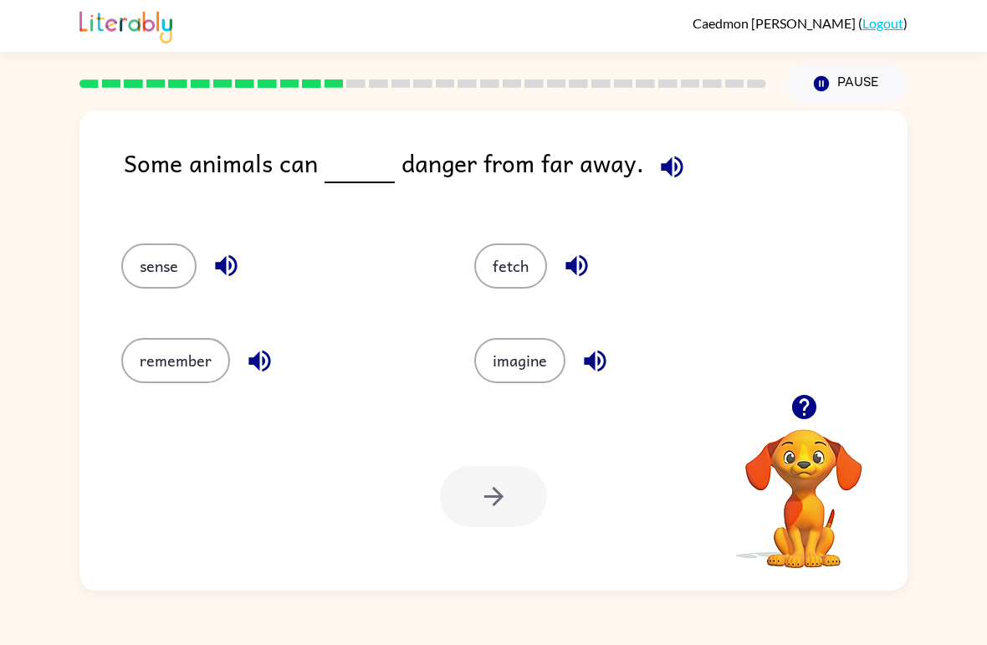
click at [180, 265] on button "sense" at bounding box center [158, 266] width 75 height 45
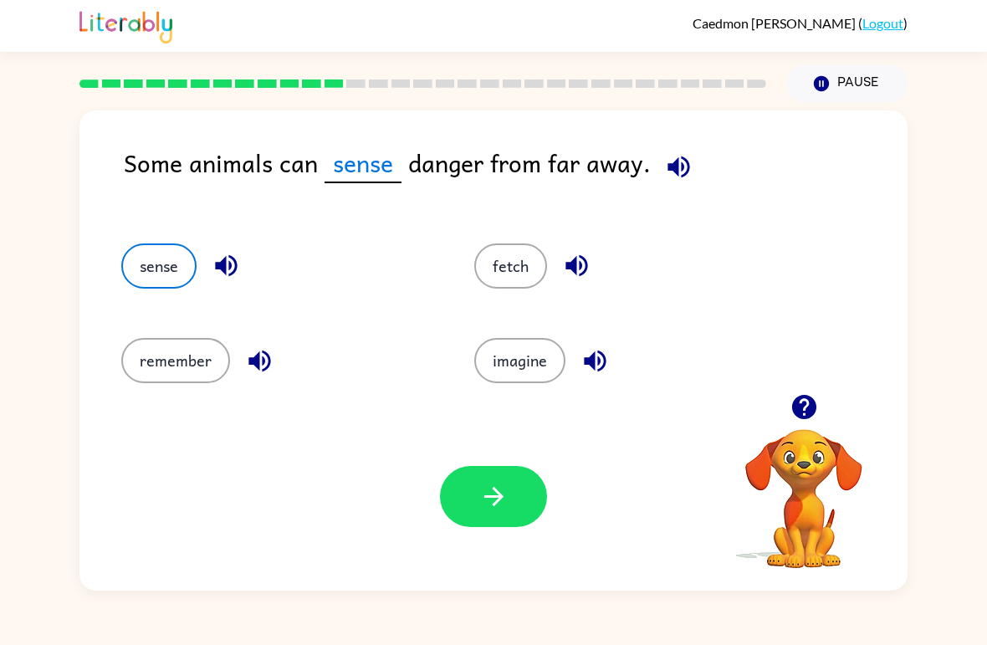
click at [471, 490] on button "button" at bounding box center [493, 496] width 107 height 61
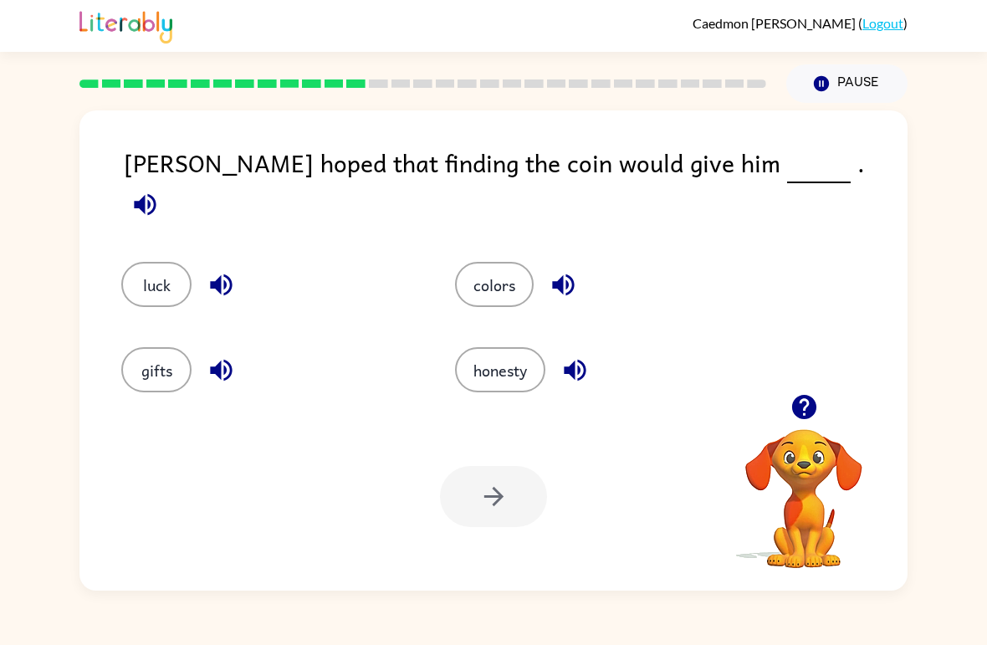
click at [172, 267] on button "luck" at bounding box center [156, 284] width 70 height 45
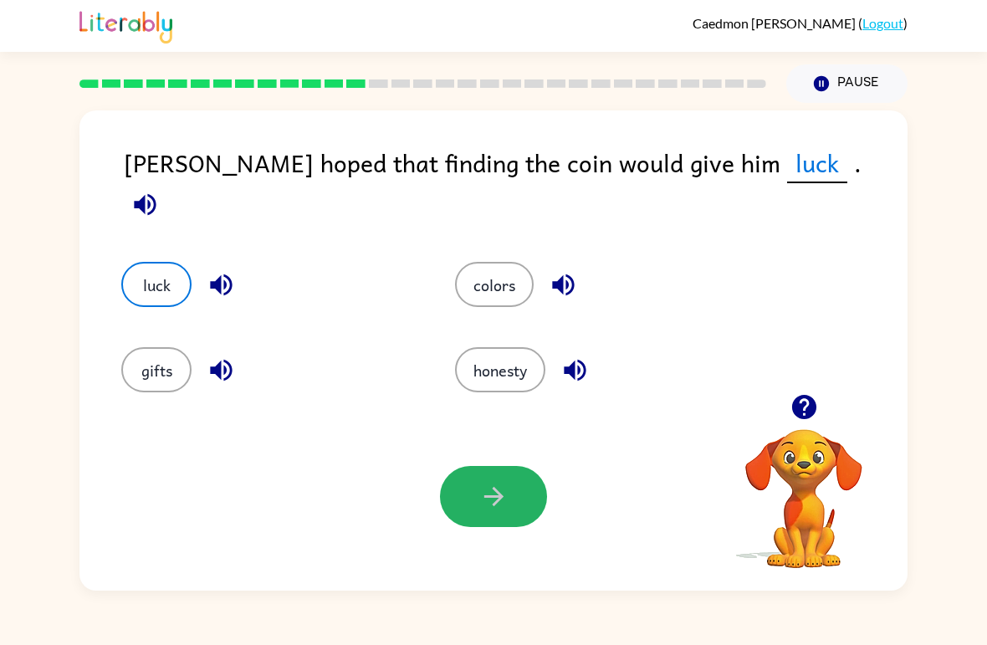
click at [520, 503] on button "button" at bounding box center [493, 496] width 107 height 61
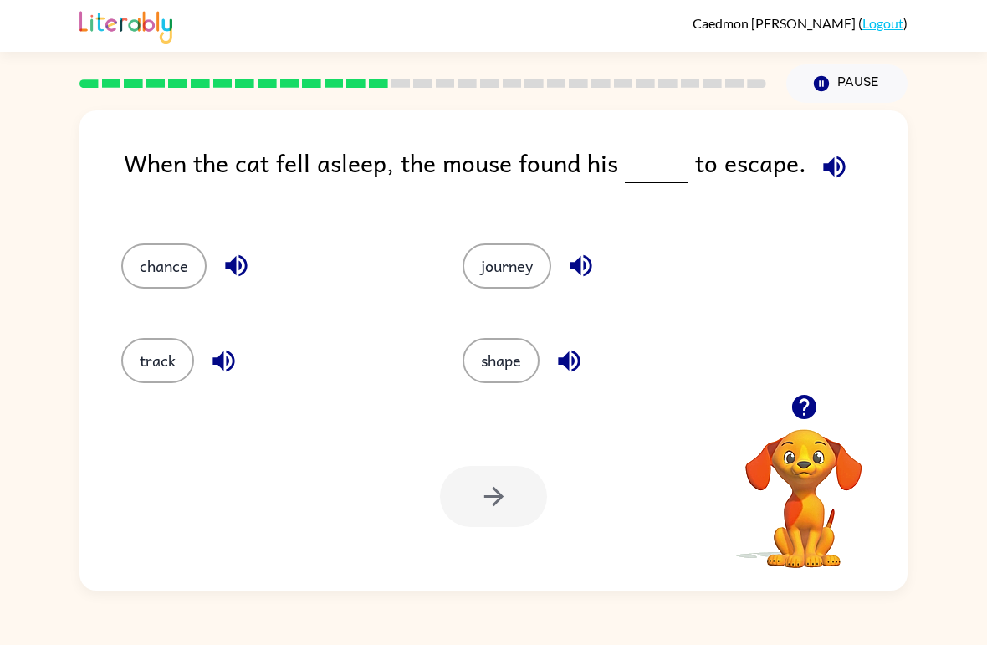
click at [170, 265] on button "chance" at bounding box center [163, 266] width 85 height 45
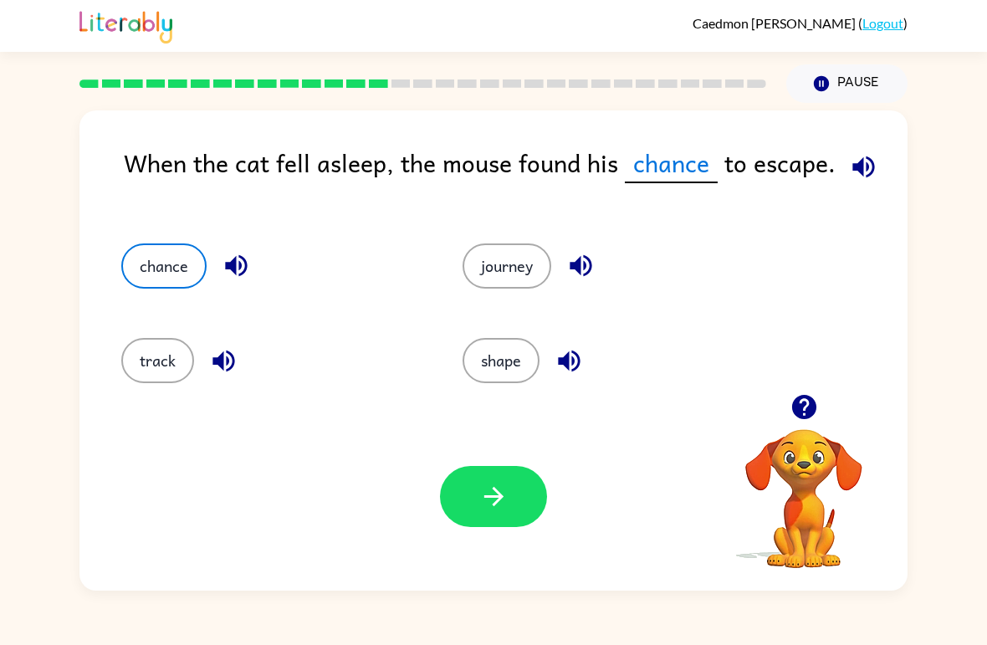
click at [505, 499] on icon "button" at bounding box center [493, 496] width 29 height 29
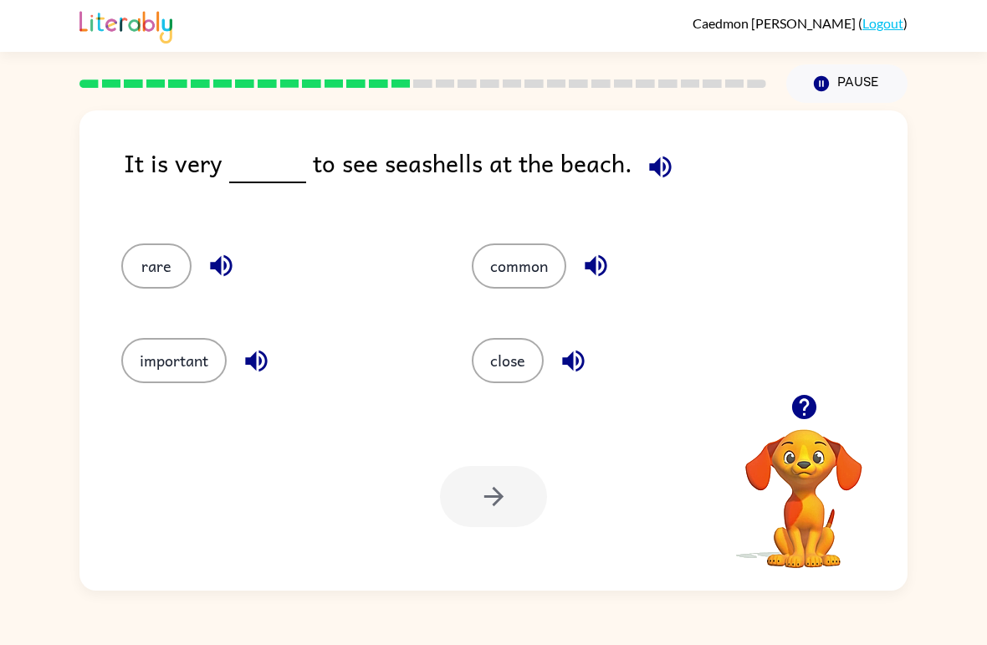
click at [550, 279] on button "common" at bounding box center [519, 266] width 95 height 45
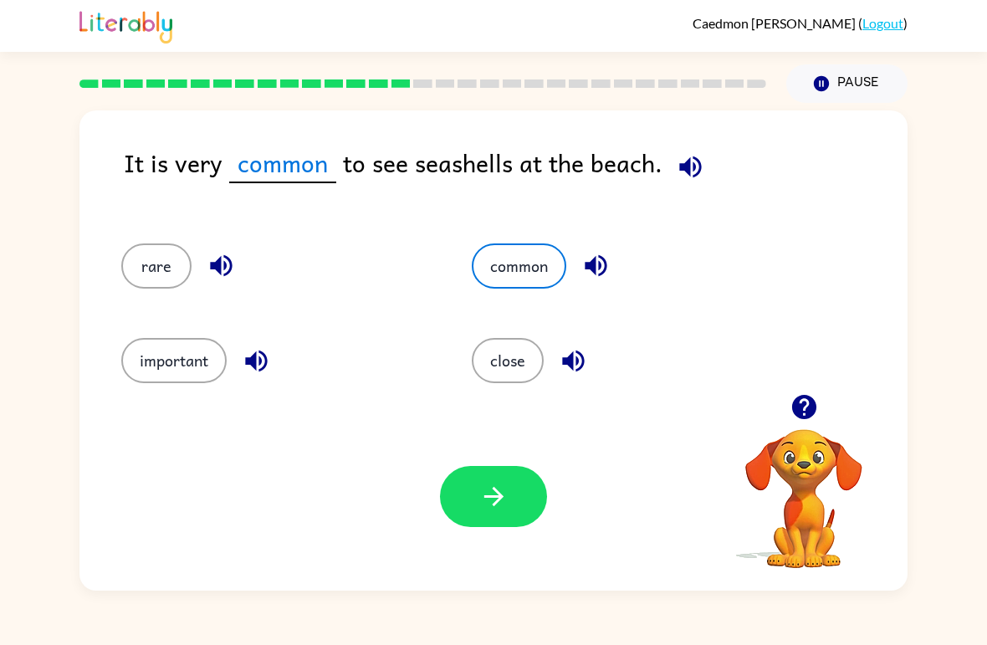
click at [528, 488] on button "button" at bounding box center [493, 496] width 107 height 61
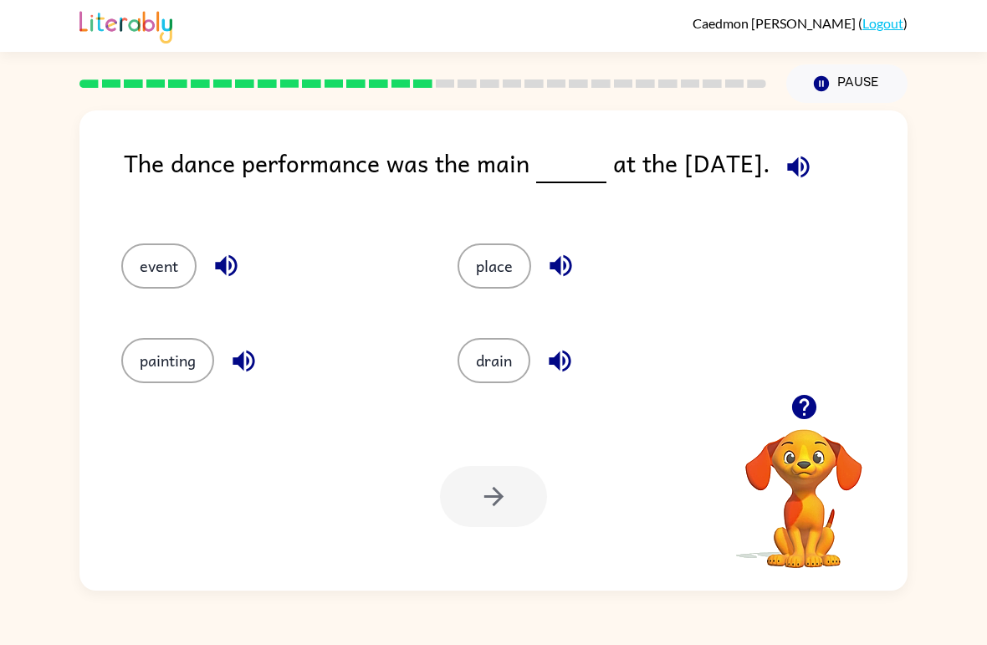
click at [172, 266] on button "event" at bounding box center [158, 266] width 75 height 45
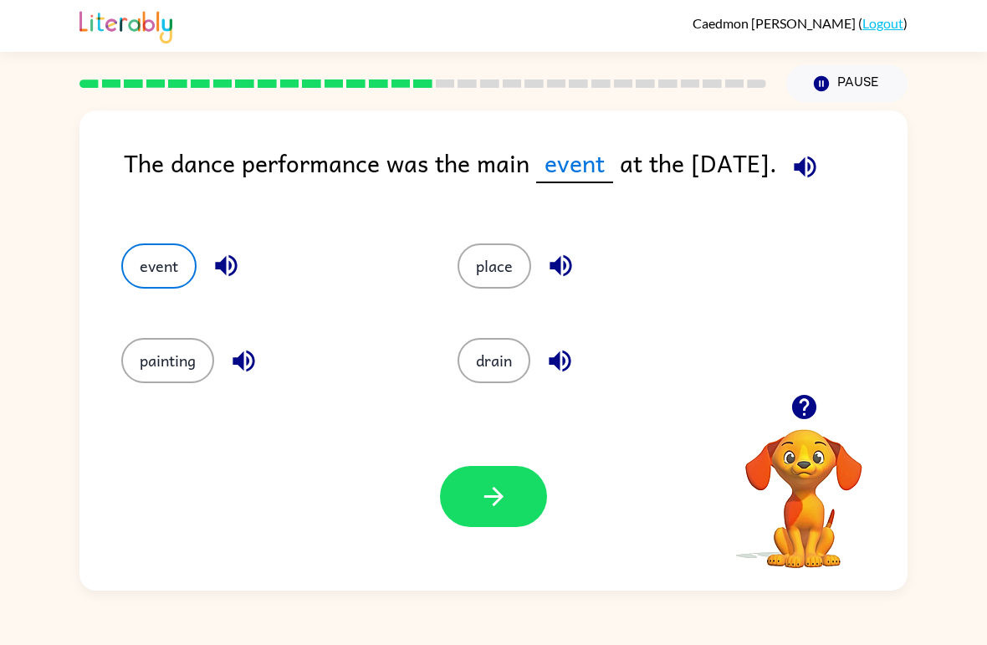
click at [500, 508] on icon "button" at bounding box center [493, 496] width 29 height 29
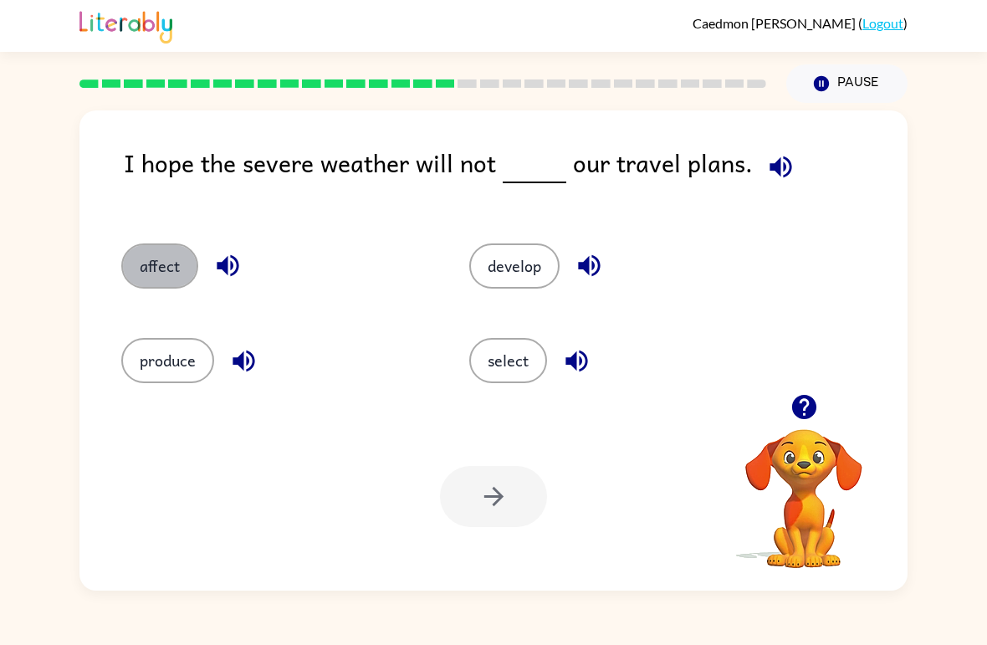
click at [182, 275] on button "affect" at bounding box center [159, 266] width 77 height 45
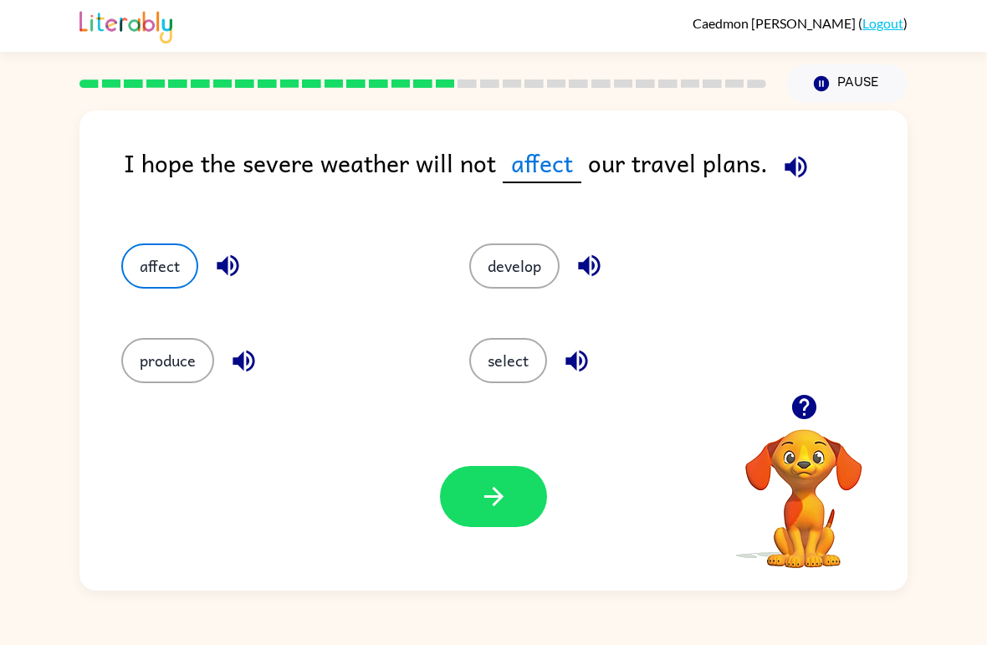
click at [510, 507] on button "button" at bounding box center [493, 496] width 107 height 61
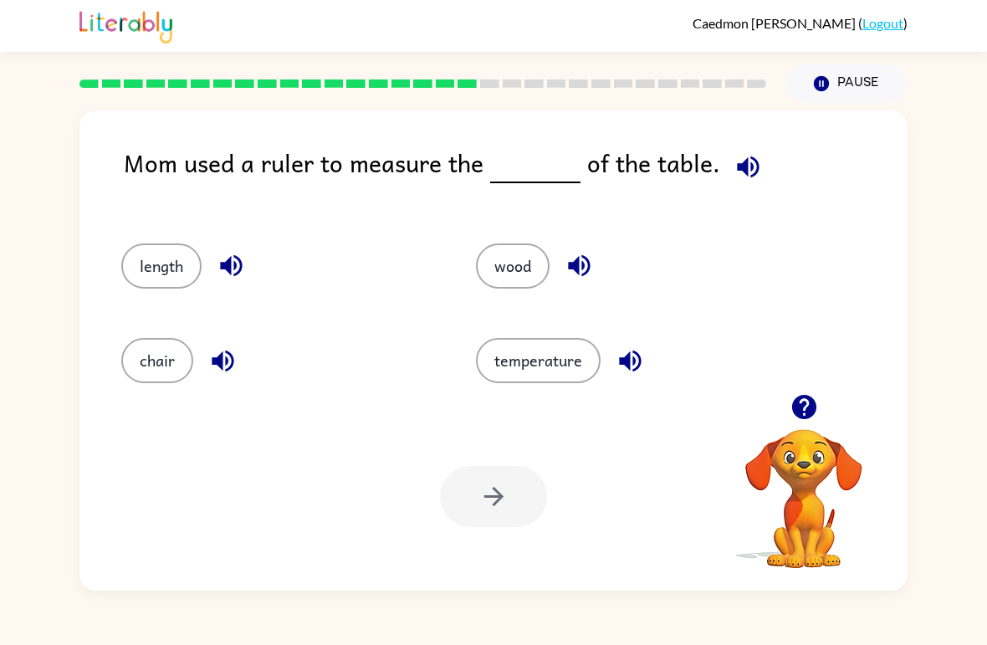
click at [178, 257] on button "length" at bounding box center [161, 266] width 80 height 45
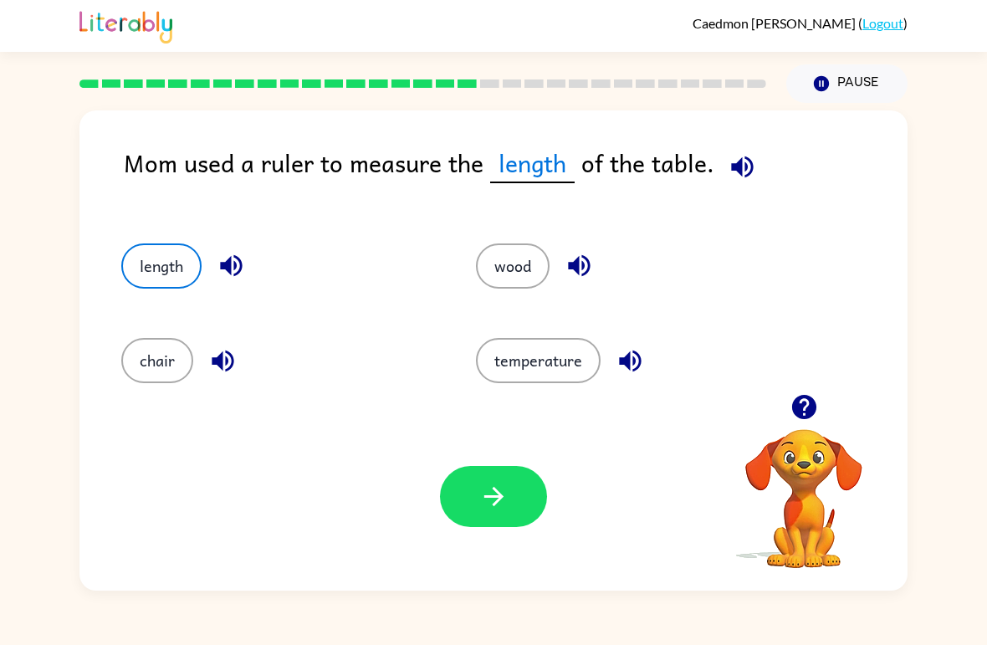
click at [498, 505] on icon "button" at bounding box center [493, 496] width 29 height 29
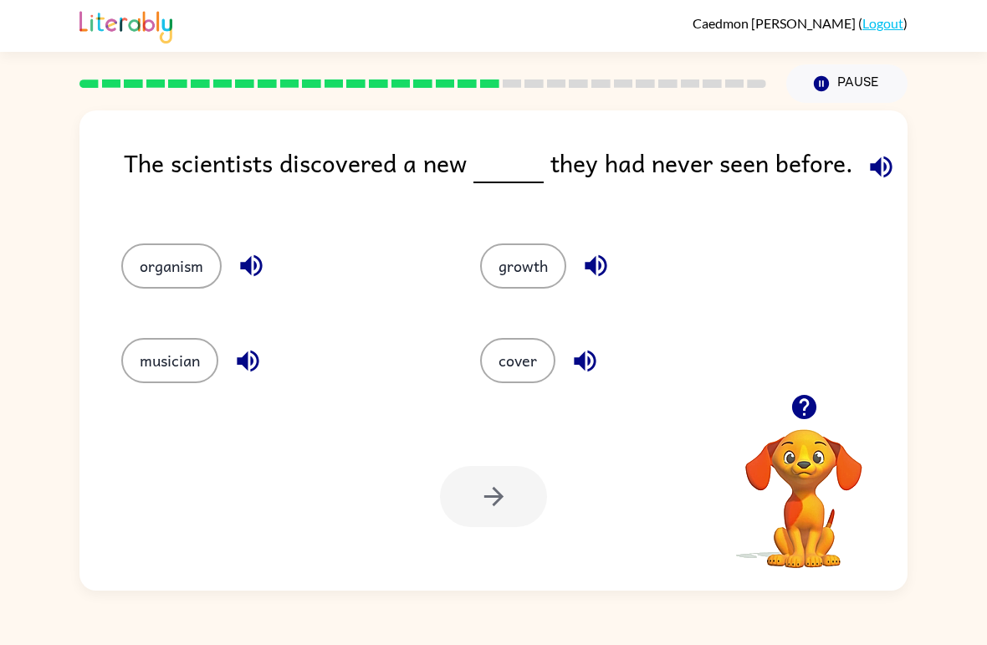
click at [107, 262] on div "organism" at bounding box center [269, 259] width 359 height 95
click at [159, 274] on button "organism" at bounding box center [171, 266] width 100 height 45
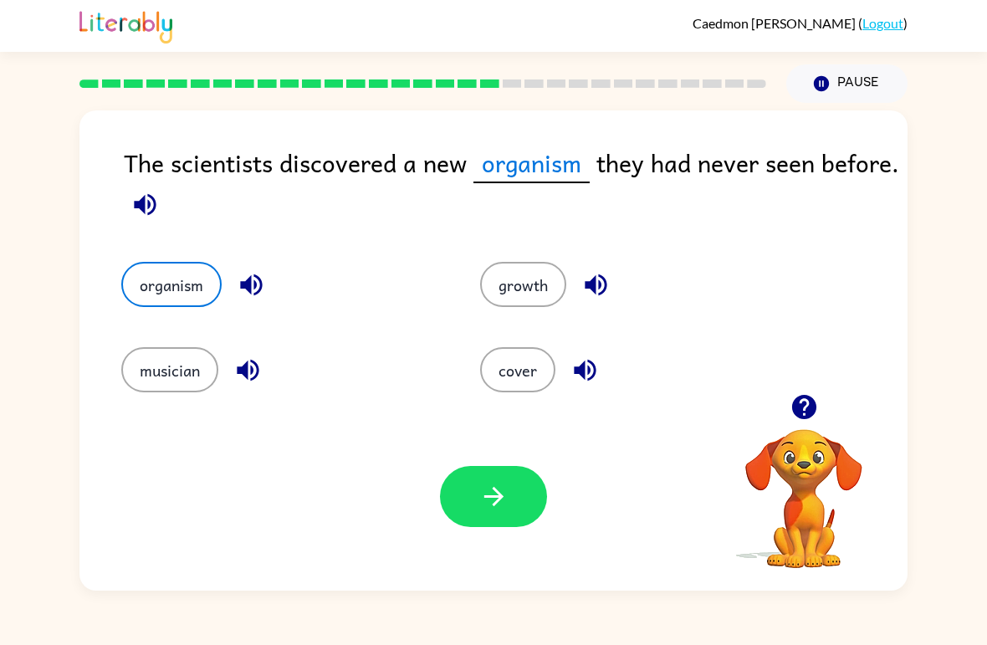
click at [479, 510] on icon "button" at bounding box center [493, 496] width 29 height 29
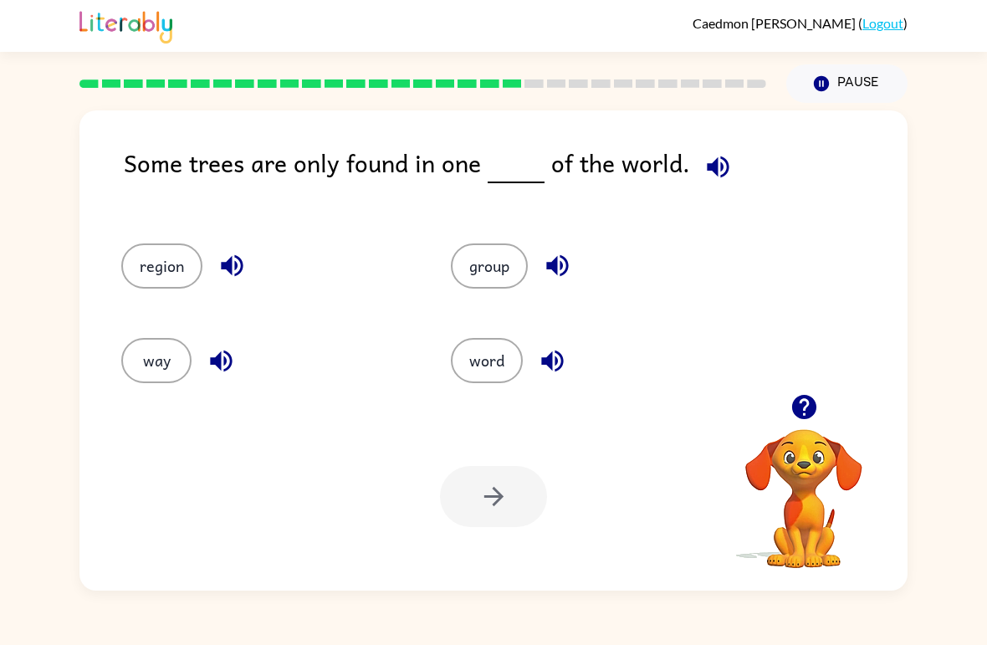
click at [501, 263] on button "group" at bounding box center [489, 266] width 77 height 45
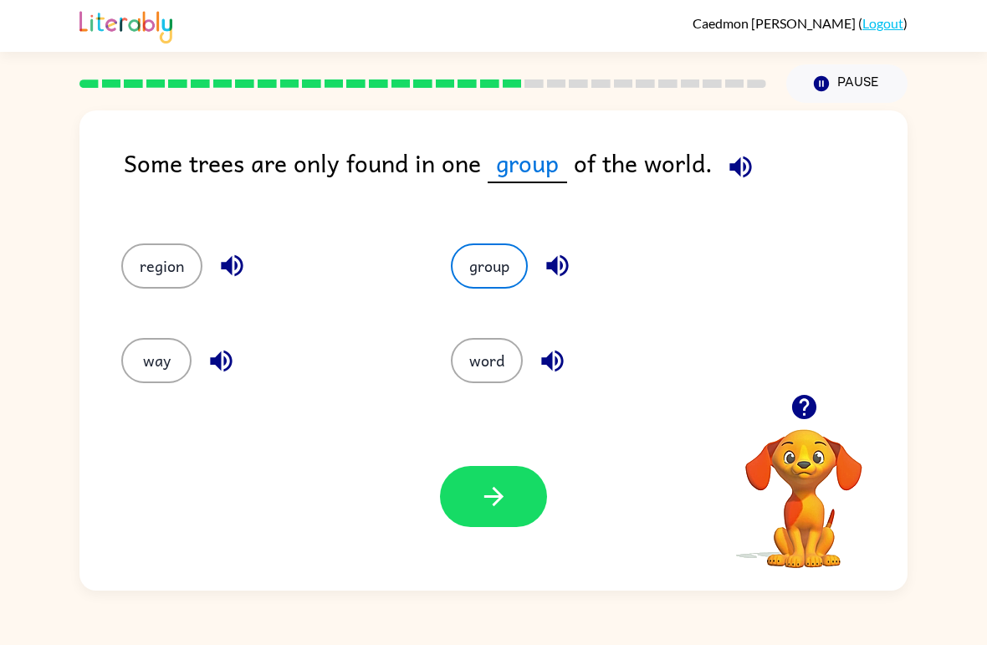
click at [520, 499] on button "button" at bounding box center [493, 496] width 107 height 61
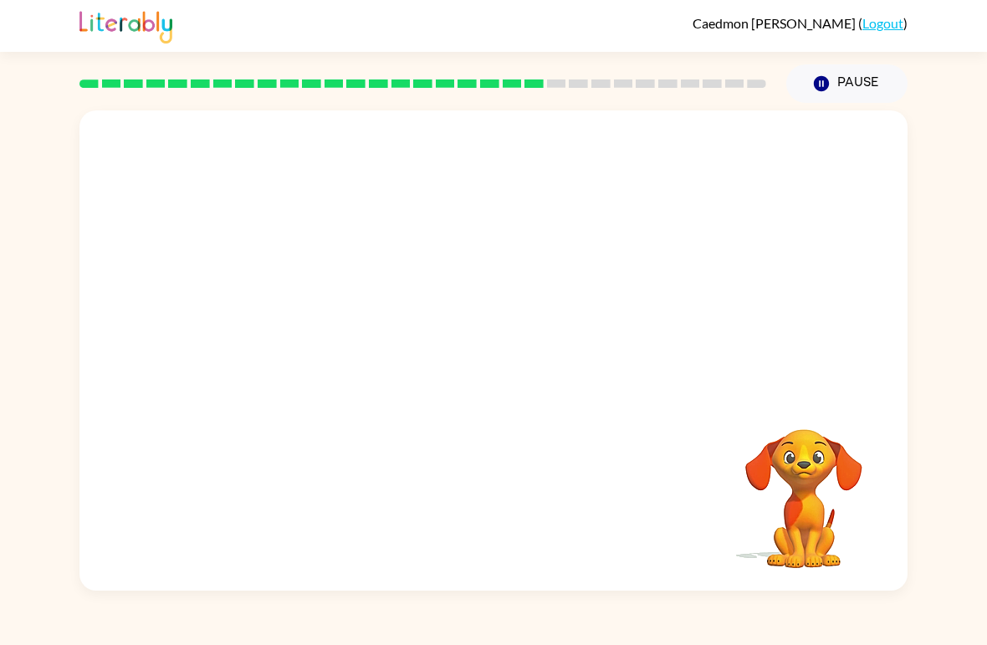
click at [347, 340] on video "Your browser must support playing .mp4 files to use Literably. Please try using…" at bounding box center [493, 252] width 828 height 284
click at [357, 341] on video "Your browser must support playing .mp4 files to use Literably. Please try using…" at bounding box center [493, 252] width 828 height 284
click at [351, 342] on video "Your browser must support playing .mp4 files to use Literably. Please try using…" at bounding box center [493, 252] width 828 height 284
click at [492, 390] on button "button" at bounding box center [493, 359] width 107 height 61
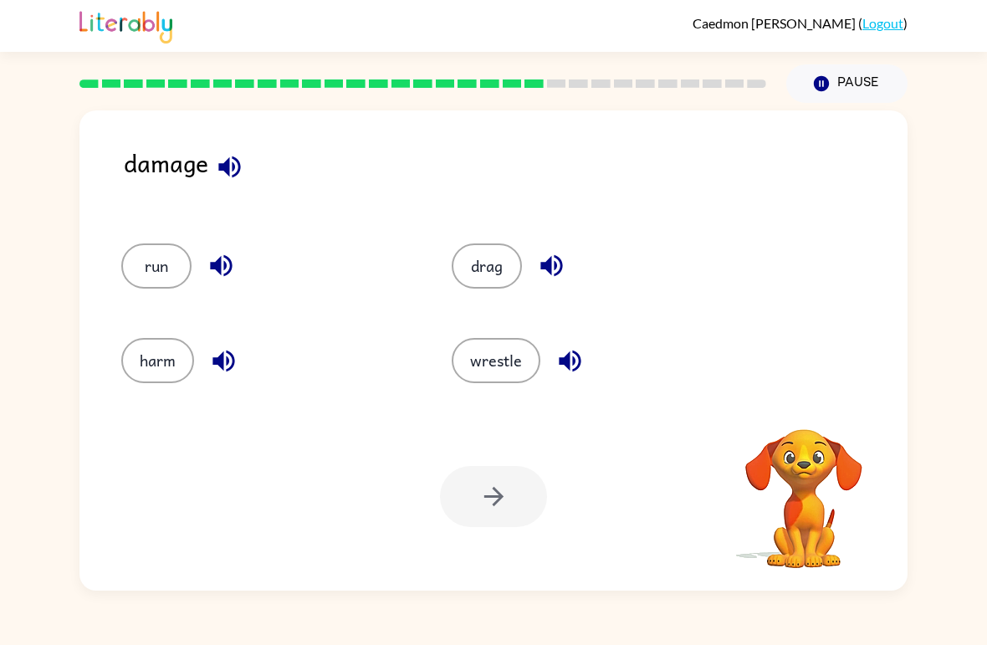
click at [137, 367] on button "harm" at bounding box center [157, 360] width 73 height 45
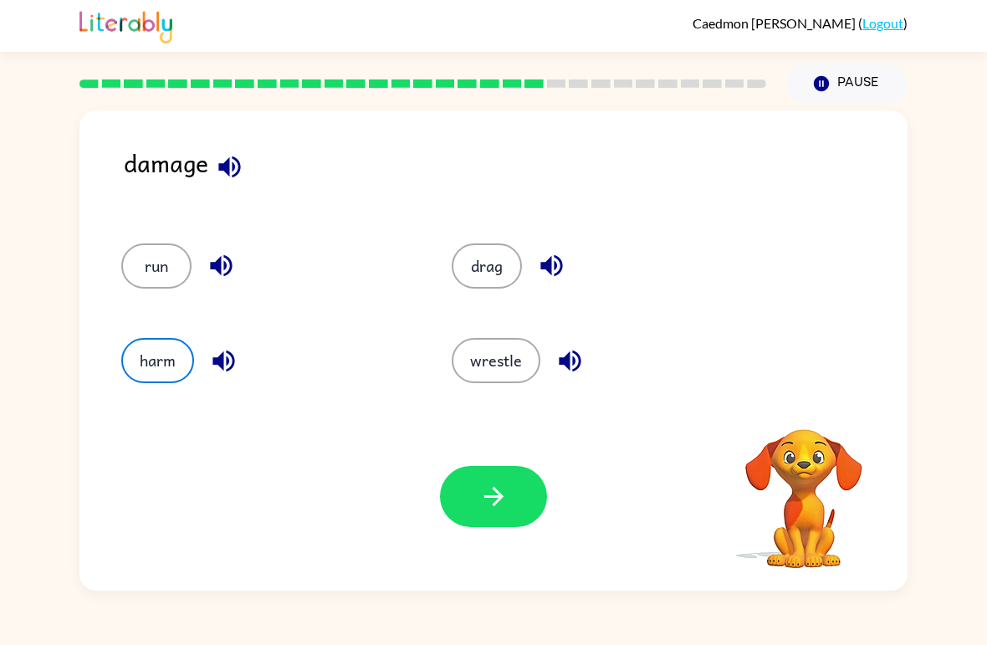
click at [474, 500] on button "button" at bounding box center [493, 496] width 107 height 61
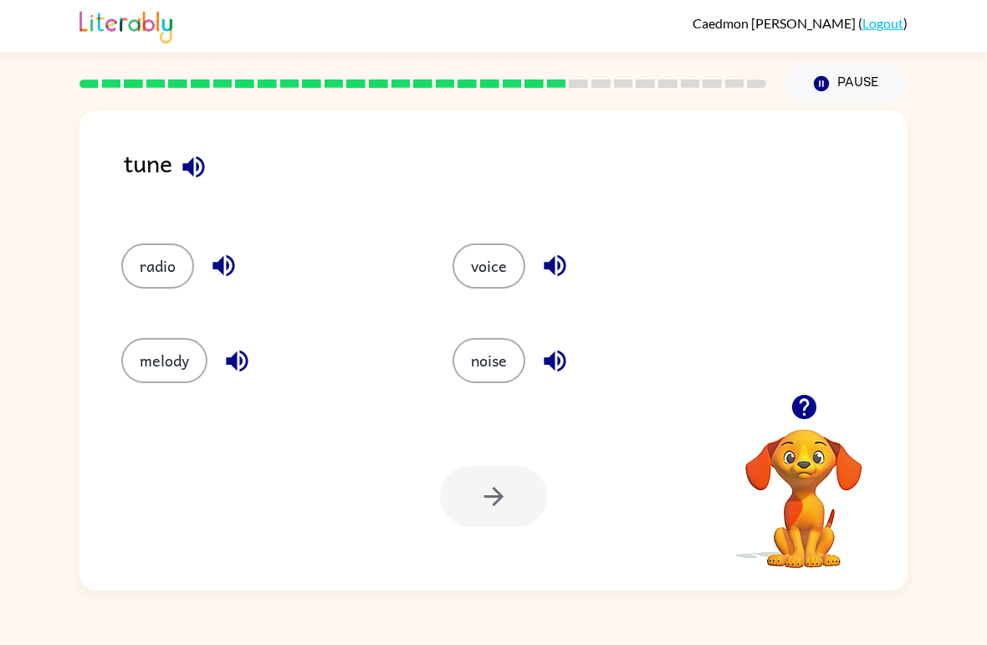
click at [165, 262] on button "radio" at bounding box center [157, 266] width 73 height 45
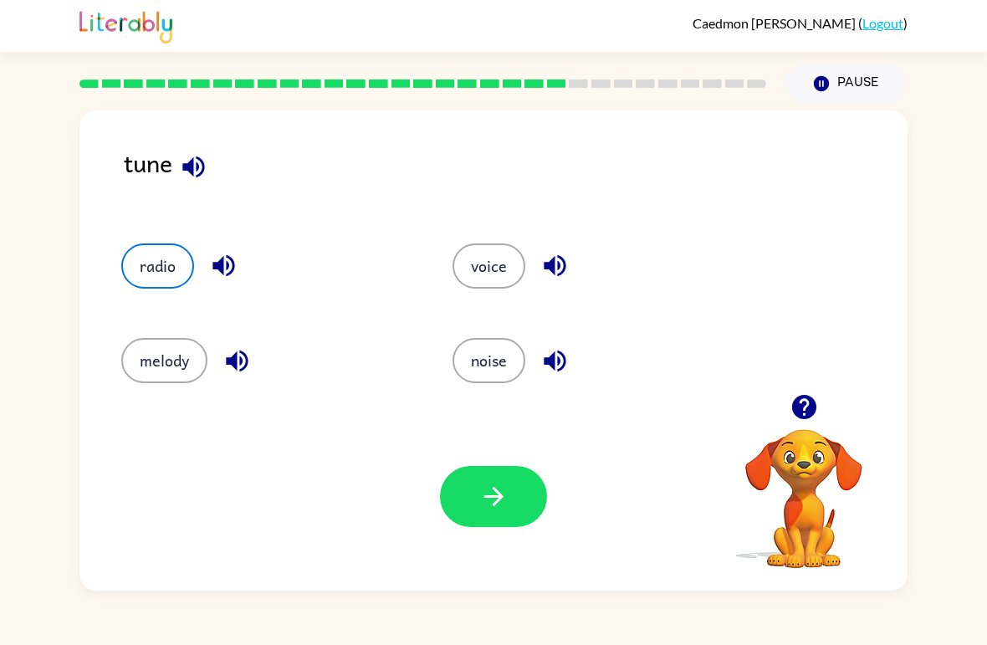
click at [478, 503] on button "button" at bounding box center [493, 496] width 107 height 61
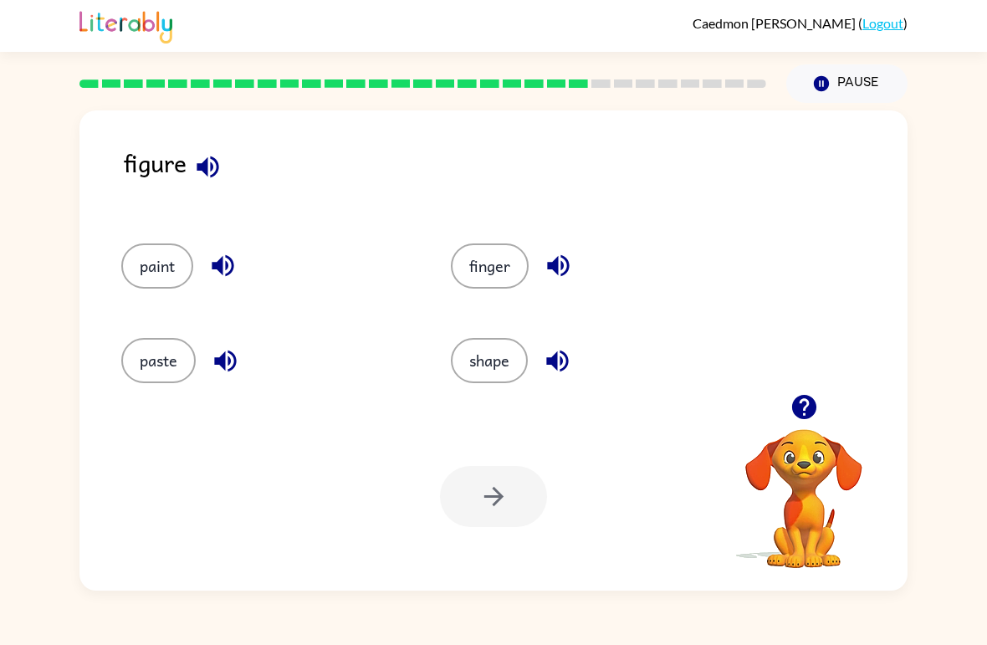
click at [481, 341] on button "shape" at bounding box center [489, 360] width 77 height 45
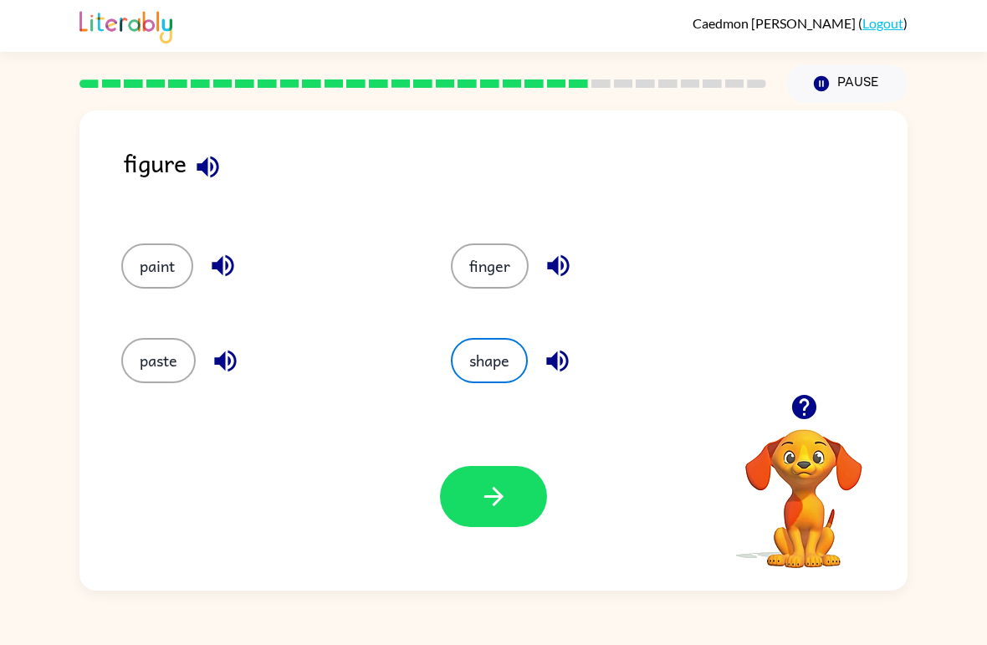
click at [494, 487] on icon "button" at bounding box center [493, 496] width 29 height 29
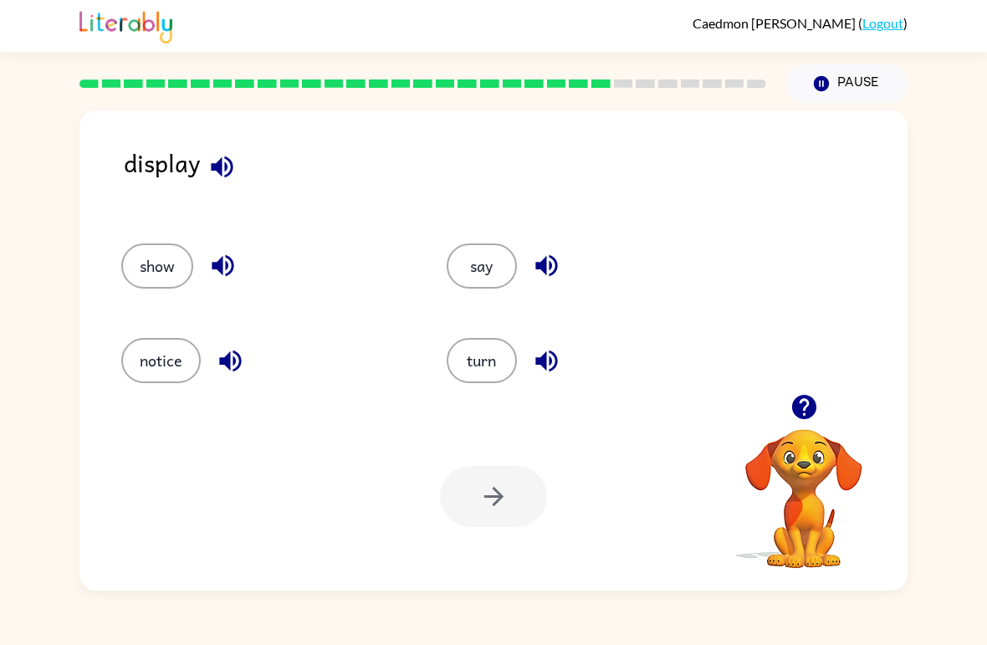
click at [154, 269] on button "show" at bounding box center [157, 266] width 72 height 45
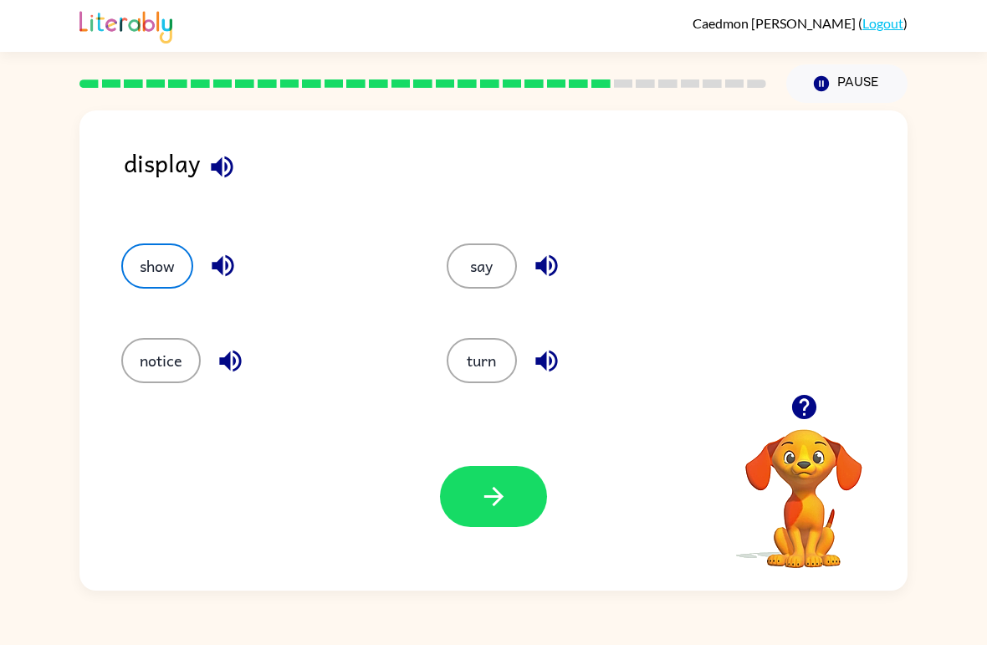
click at [474, 497] on button "button" at bounding box center [493, 496] width 107 height 61
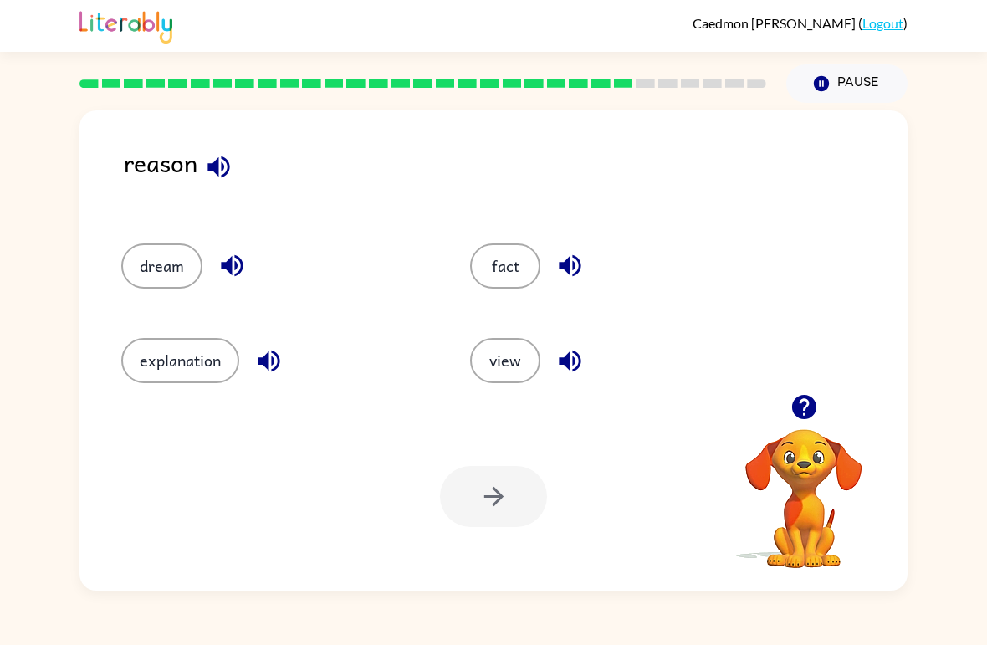
click at [167, 349] on button "explanation" at bounding box center [180, 360] width 118 height 45
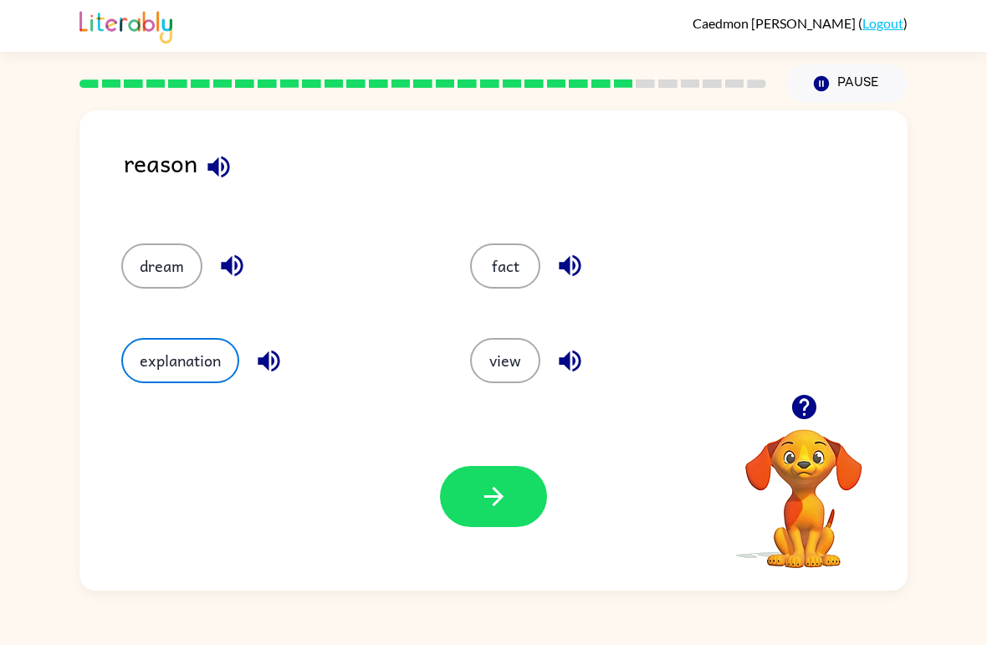
click at [491, 485] on icon "button" at bounding box center [493, 496] width 29 height 29
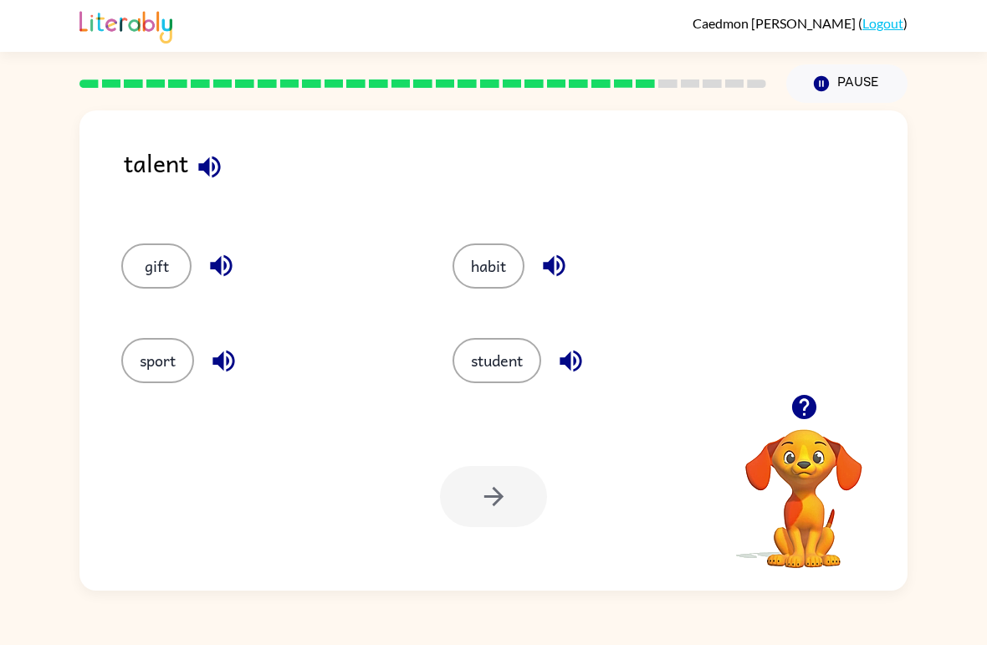
click at [163, 364] on button "sport" at bounding box center [157, 360] width 73 height 45
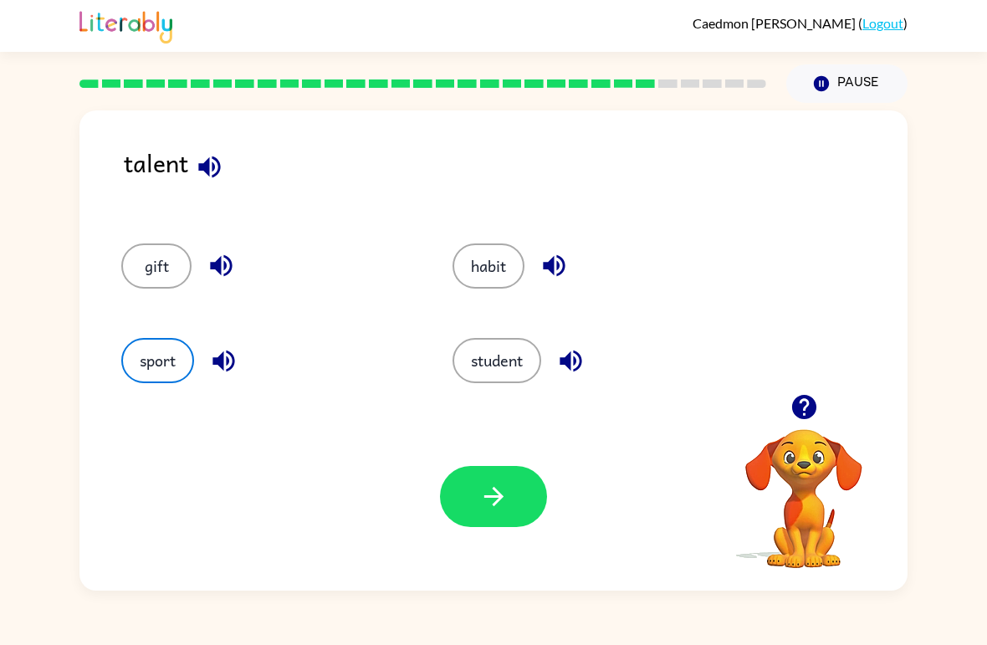
click at [499, 493] on icon "button" at bounding box center [493, 496] width 19 height 19
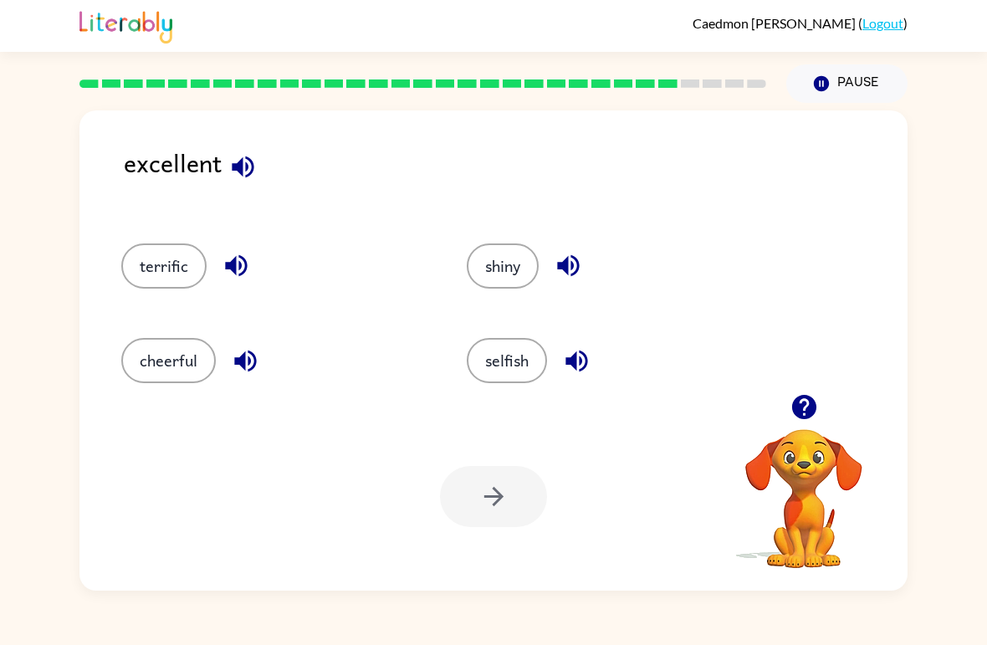
click at [156, 269] on button "terrific" at bounding box center [163, 266] width 85 height 45
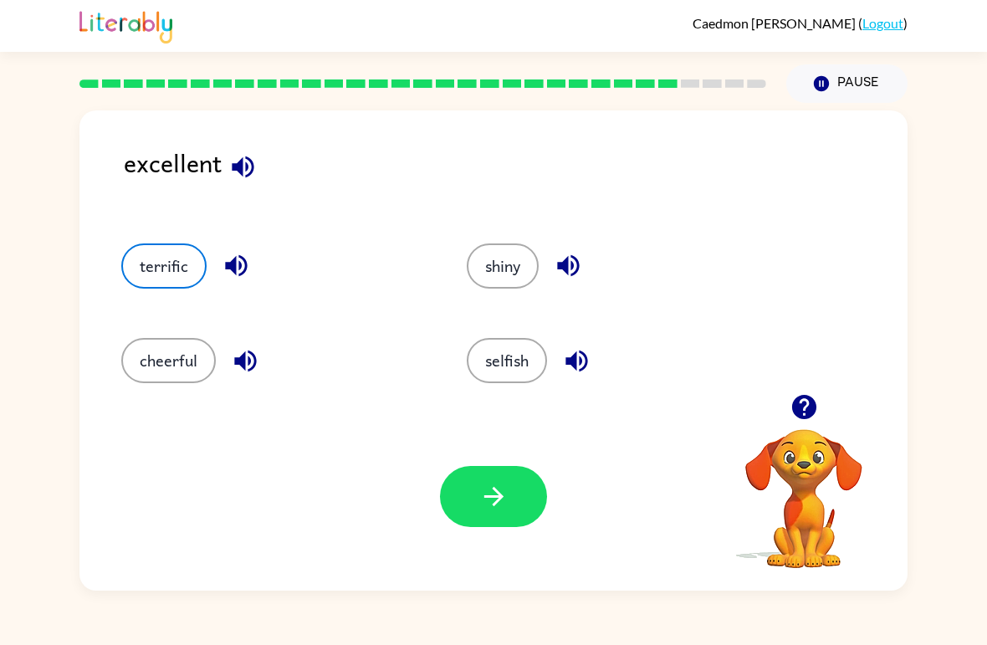
click at [479, 500] on icon "button" at bounding box center [493, 496] width 29 height 29
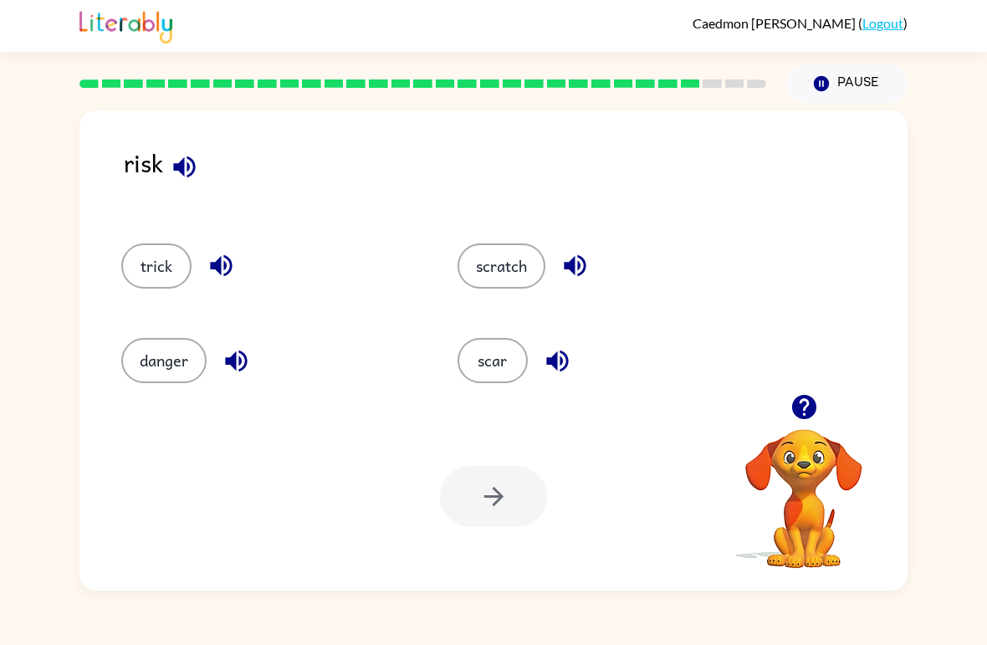
click at [145, 266] on button "trick" at bounding box center [156, 266] width 70 height 45
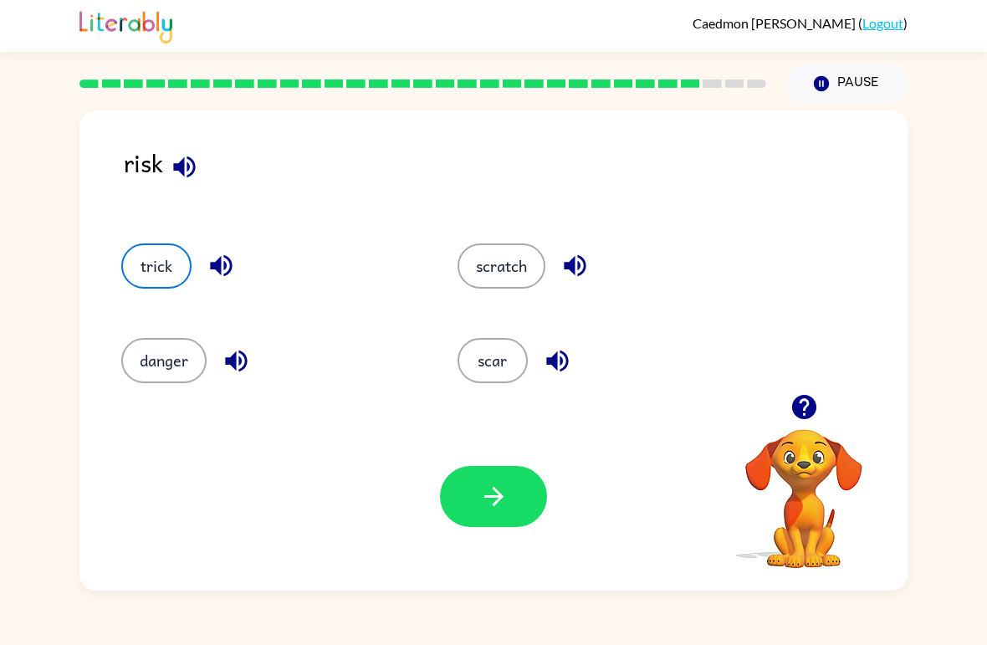
click at [459, 487] on button "button" at bounding box center [493, 496] width 107 height 61
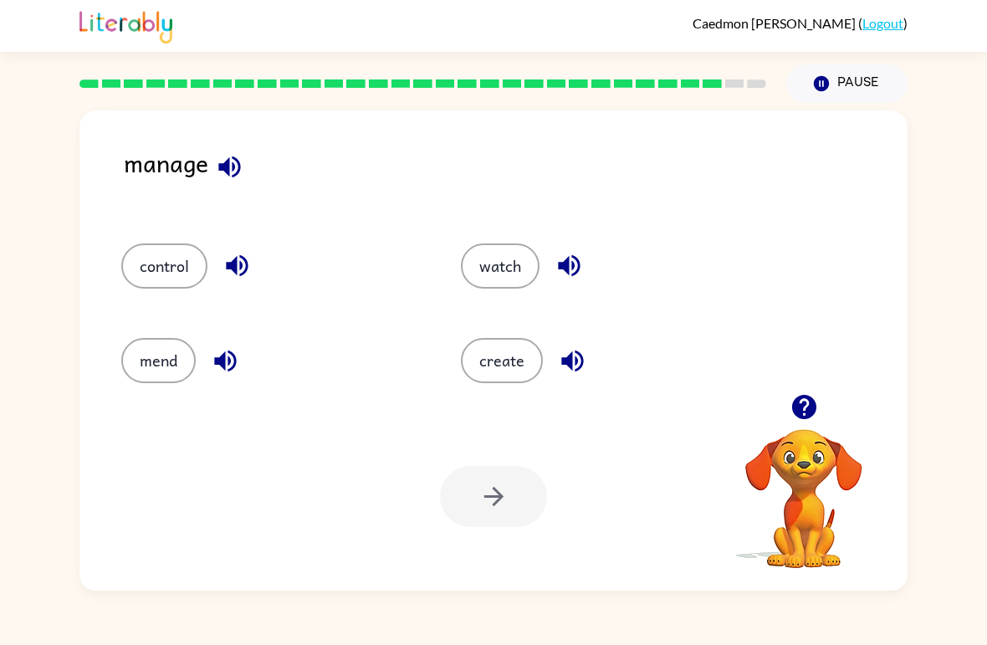
click at [151, 266] on button "control" at bounding box center [164, 266] width 86 height 45
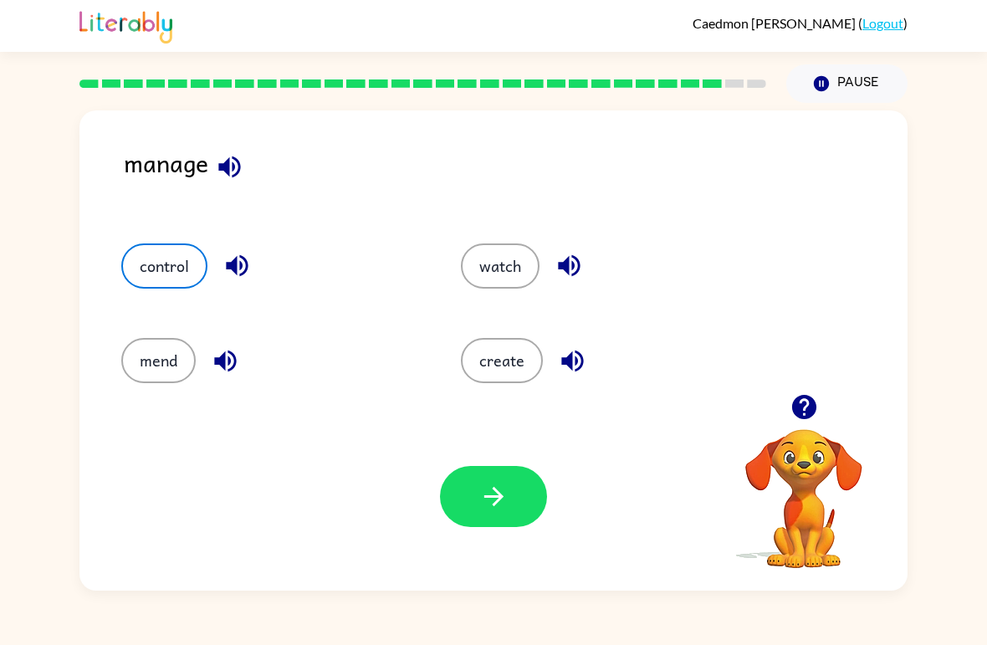
click at [521, 486] on button "button" at bounding box center [493, 496] width 107 height 61
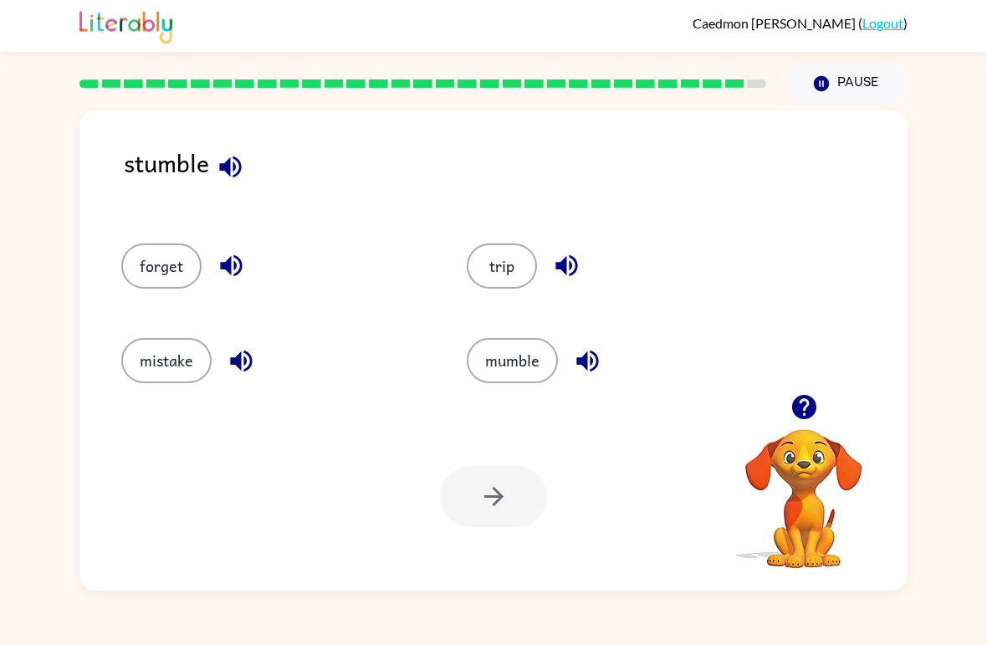
click at [146, 364] on button "mistake" at bounding box center [166, 360] width 90 height 45
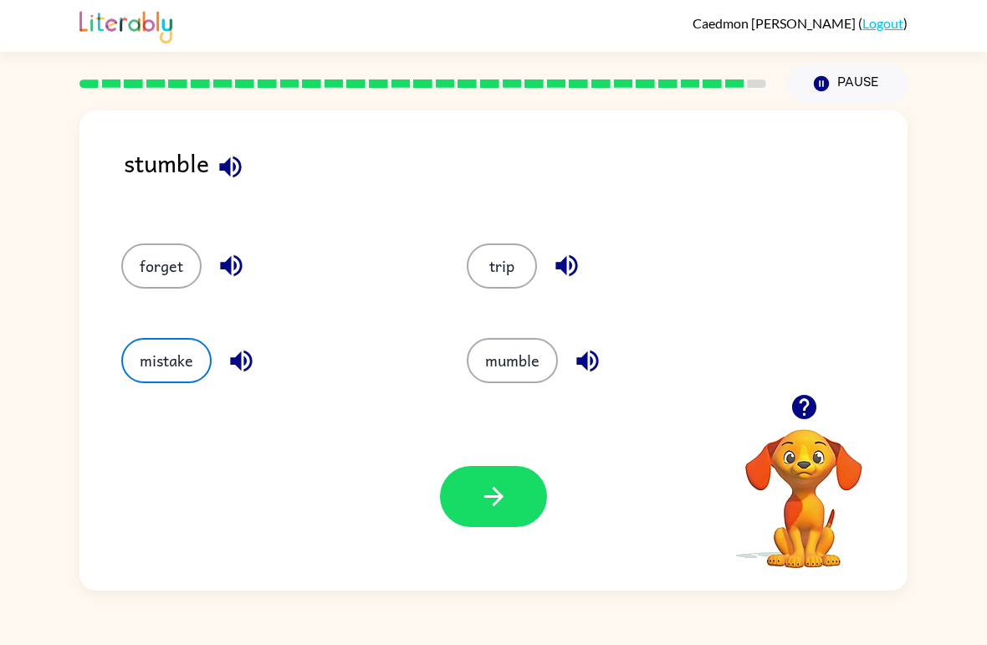
click at [479, 488] on icon "button" at bounding box center [493, 496] width 29 height 29
